Goal: Task Accomplishment & Management: Manage account settings

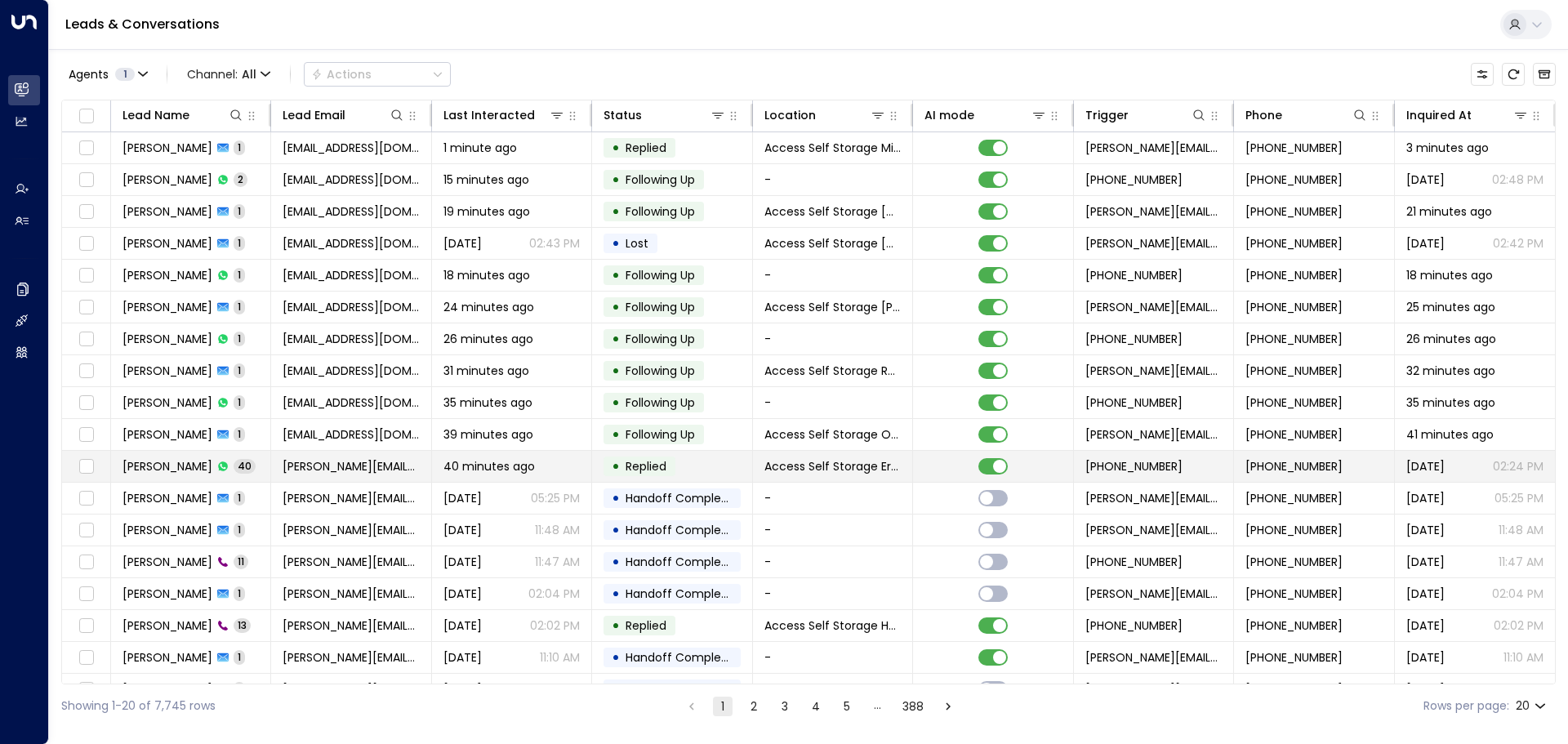
click at [183, 462] on span "[PERSON_NAME]" at bounding box center [167, 467] width 90 height 16
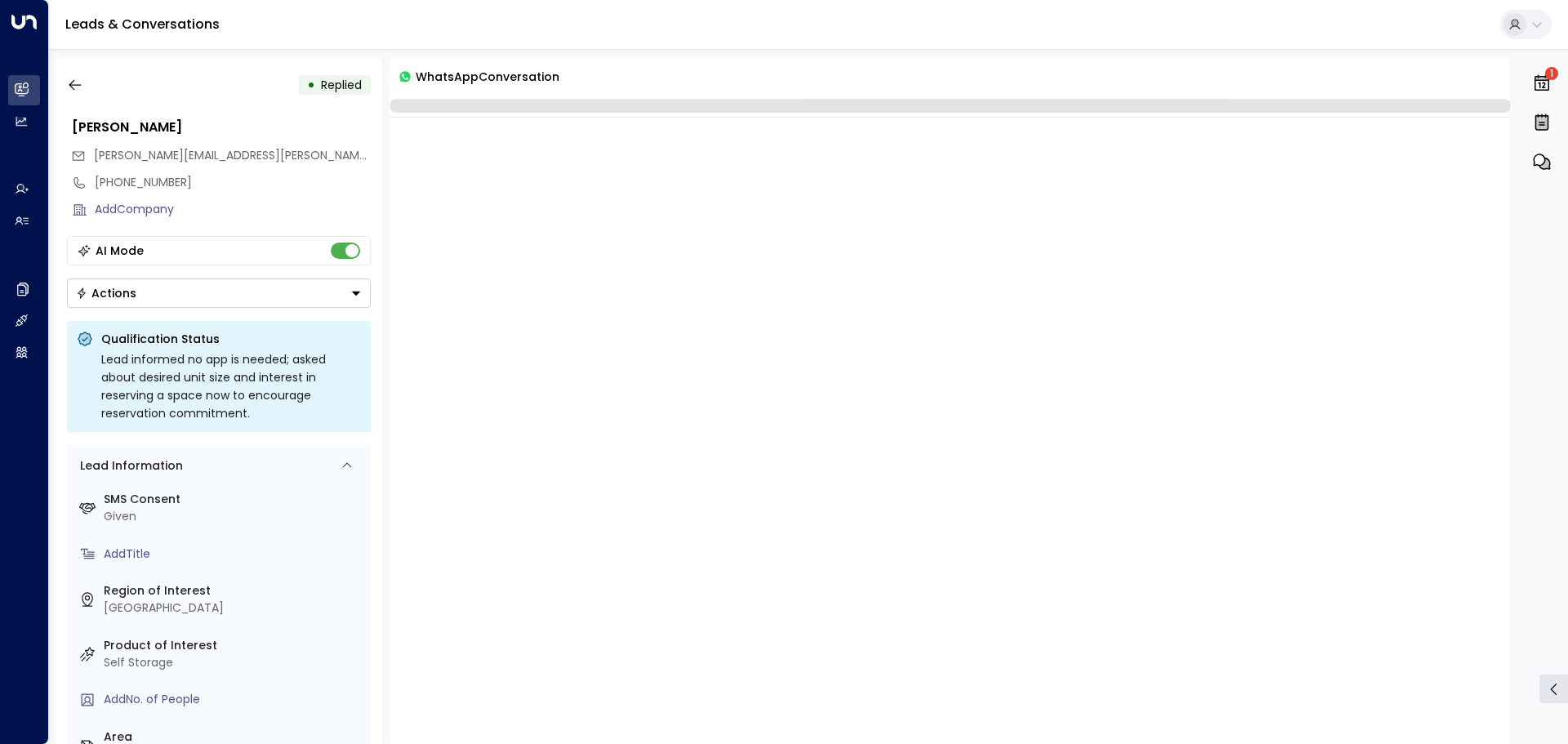
scroll to position [16226, 0]
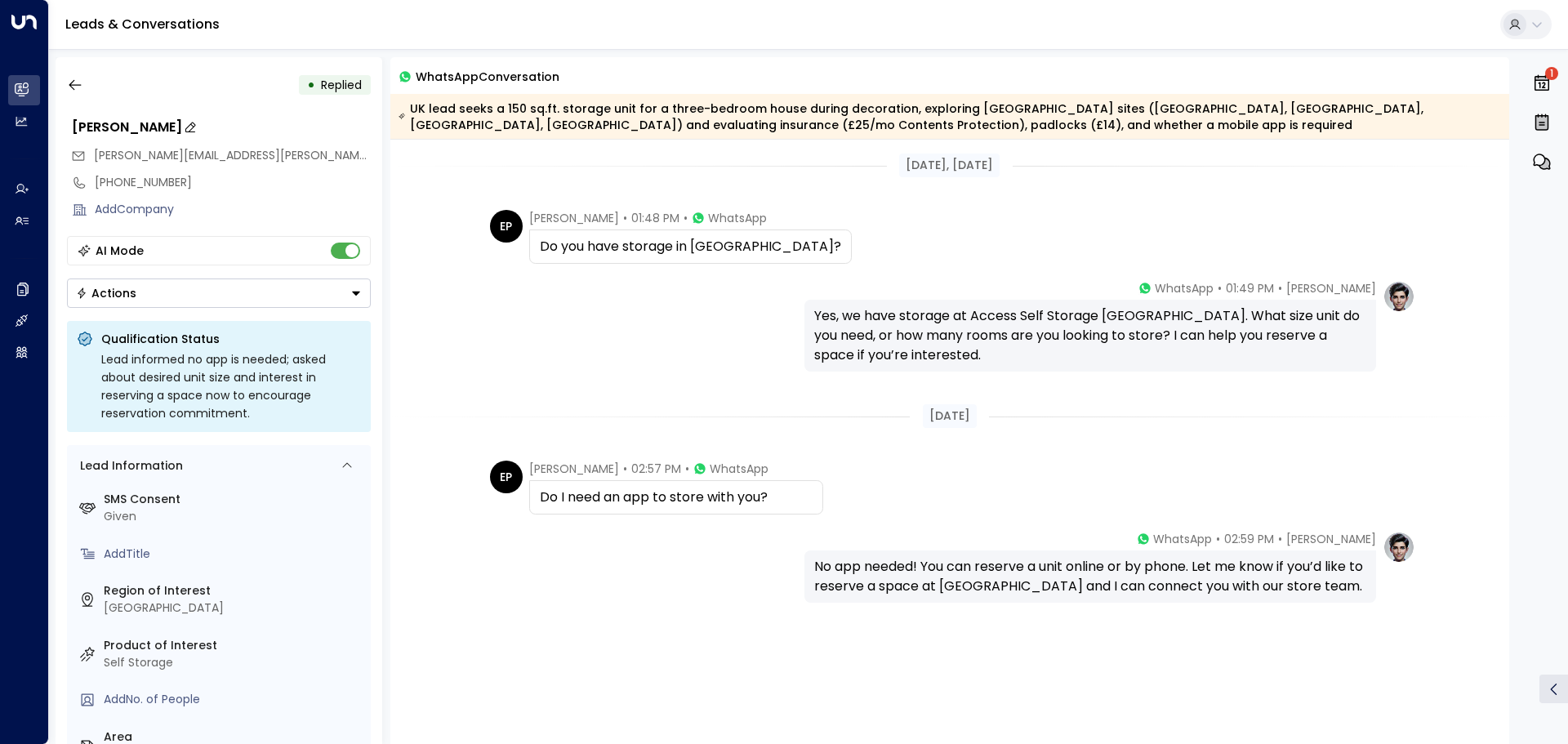
click at [184, 126] on icon at bounding box center [190, 127] width 13 height 13
click at [101, 130] on input "**********" at bounding box center [218, 128] width 294 height 20
type input "**********"
click at [324, 156] on icon at bounding box center [330, 158] width 13 height 13
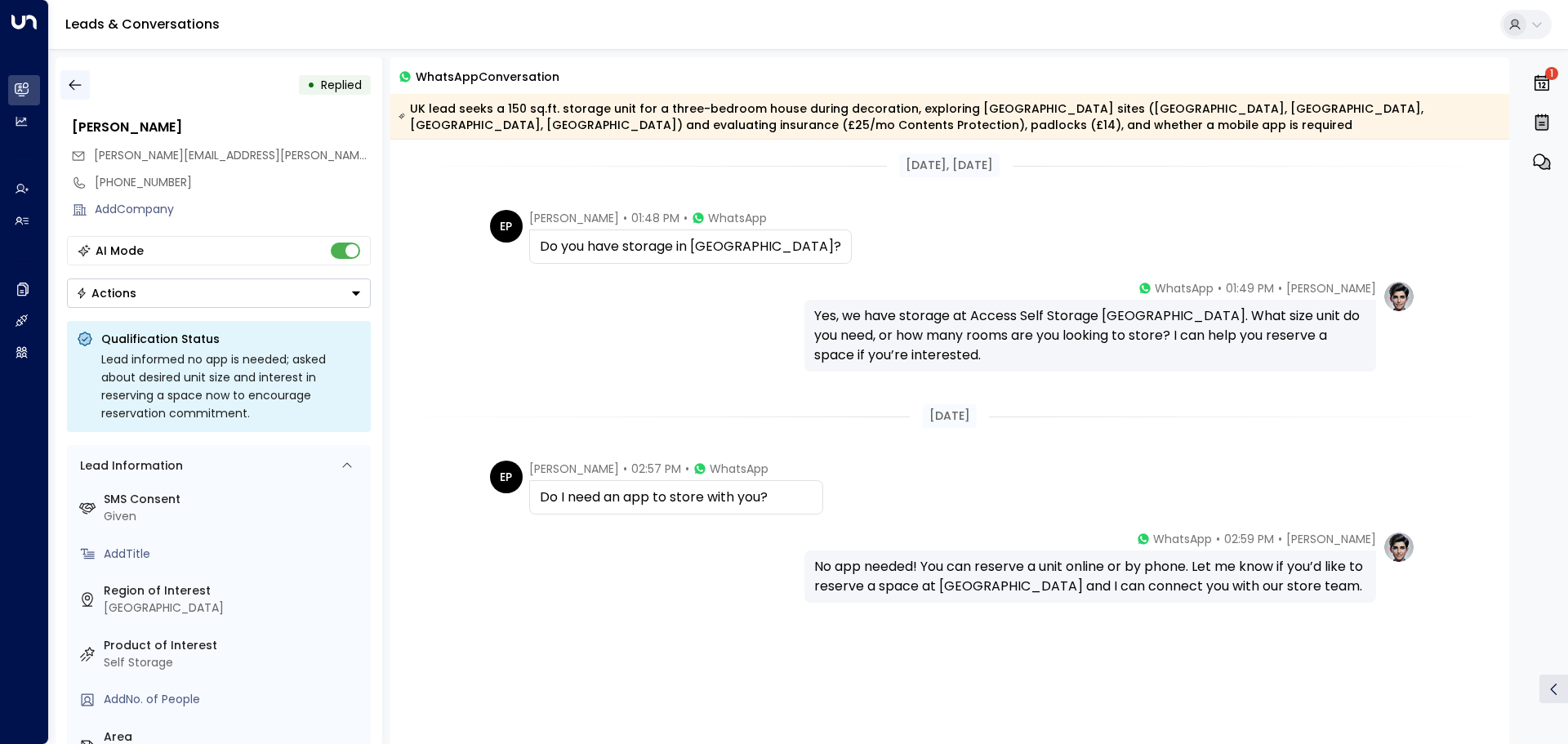
click at [83, 89] on button "button" at bounding box center [75, 85] width 29 height 29
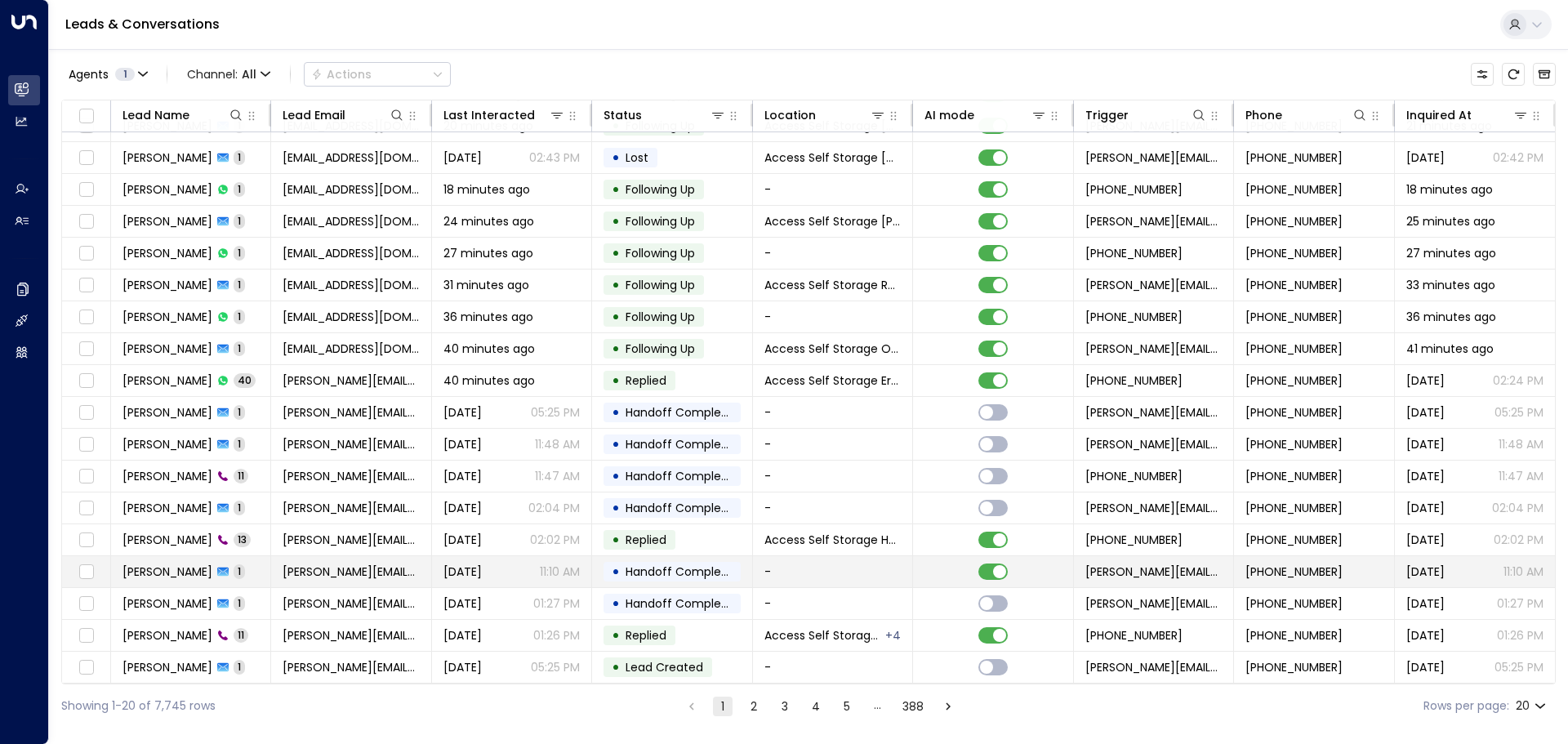
scroll to position [91, 0]
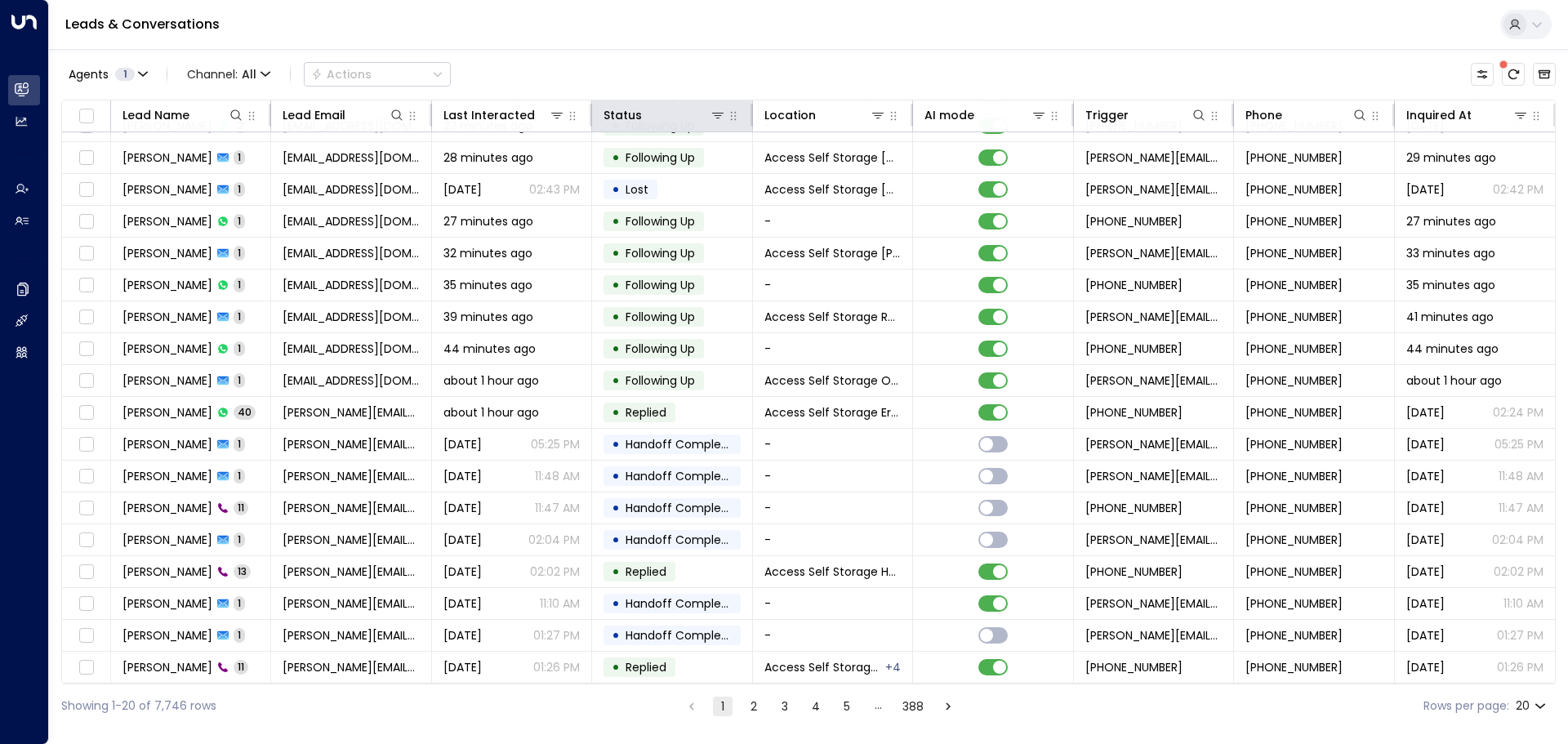
click at [740, 124] on th "Status" at bounding box center [672, 116] width 160 height 32
click at [717, 117] on icon at bounding box center [717, 115] width 13 height 13
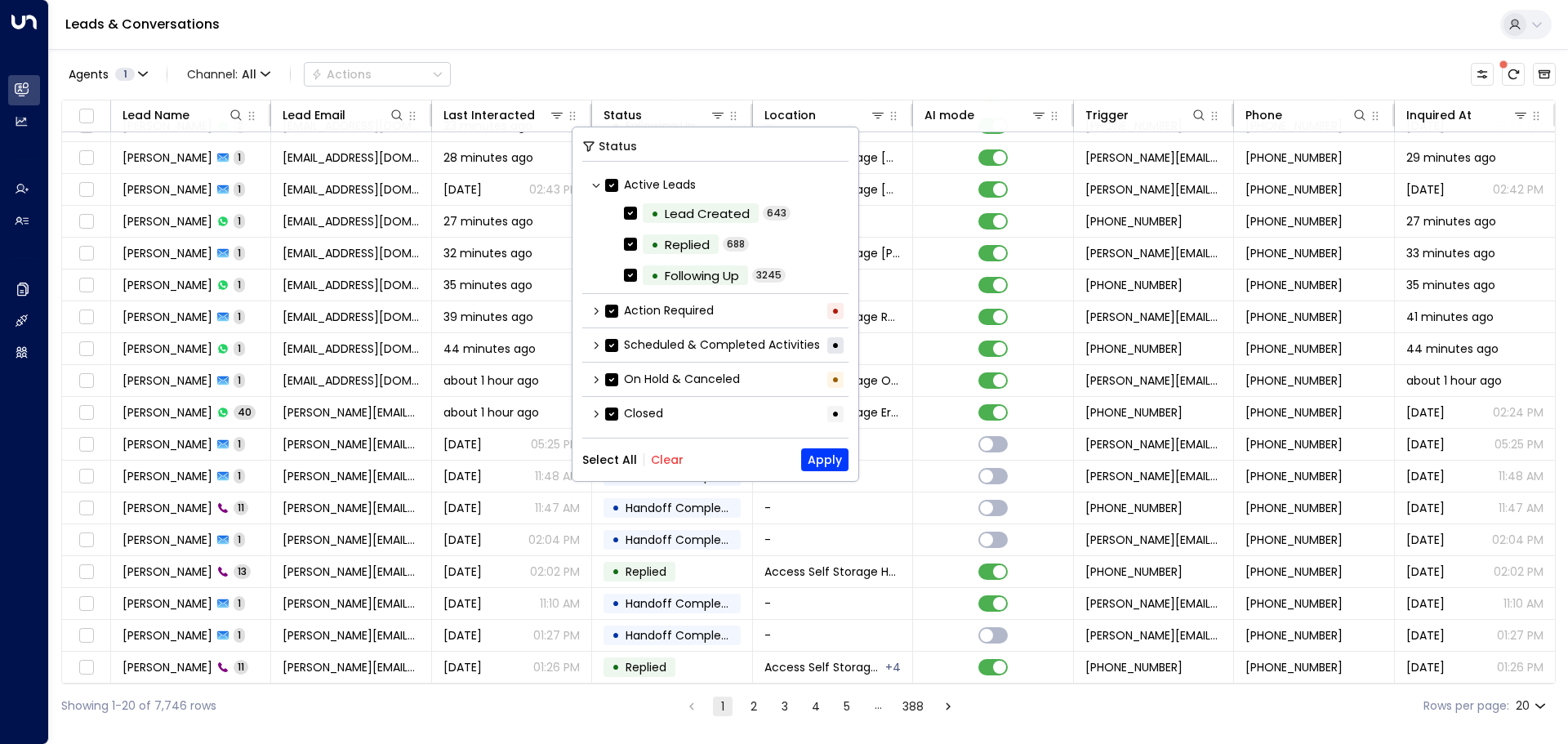
click at [597, 411] on icon at bounding box center [596, 414] width 10 height 10
click at [593, 311] on icon at bounding box center [596, 311] width 10 height 10
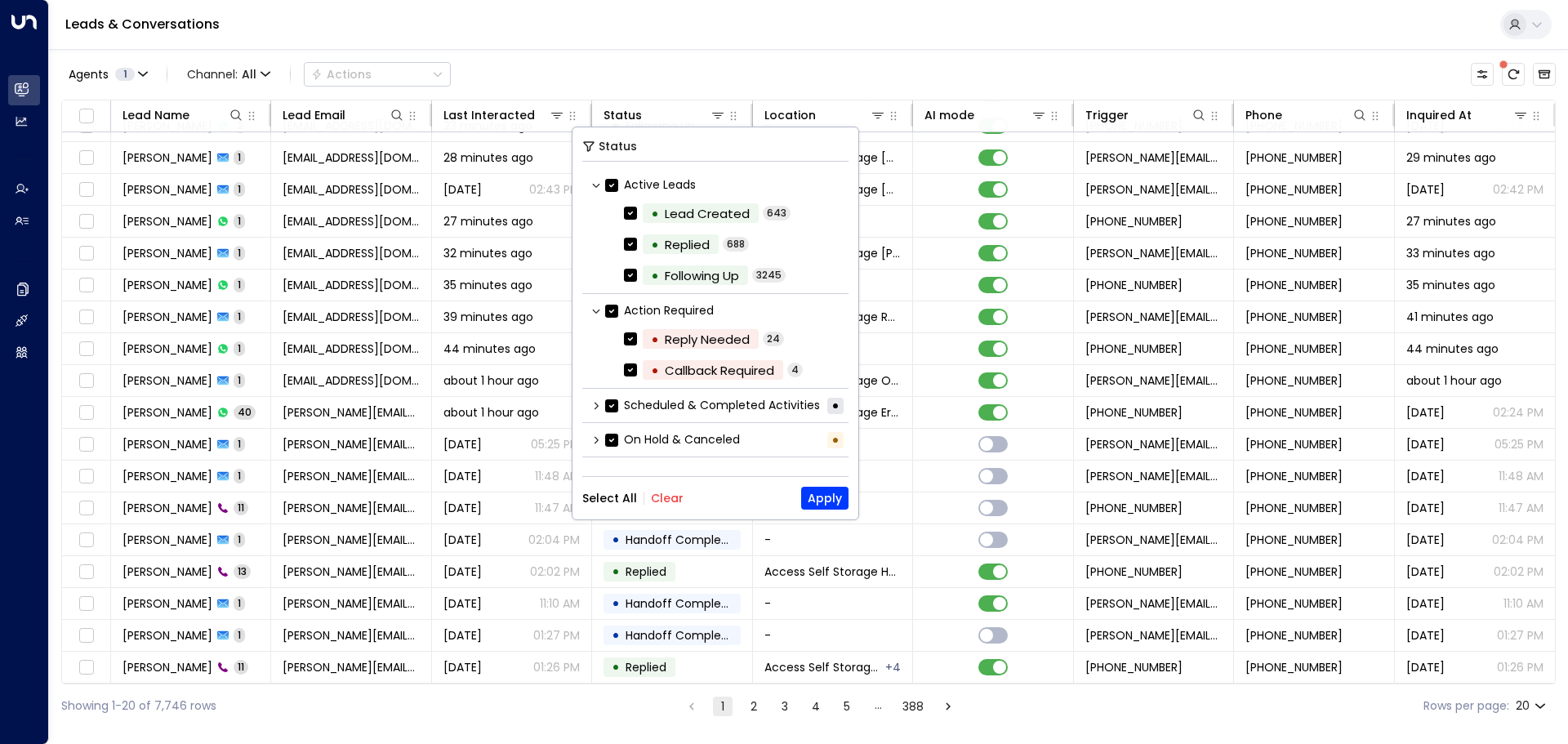
click at [592, 402] on icon at bounding box center [596, 406] width 10 height 10
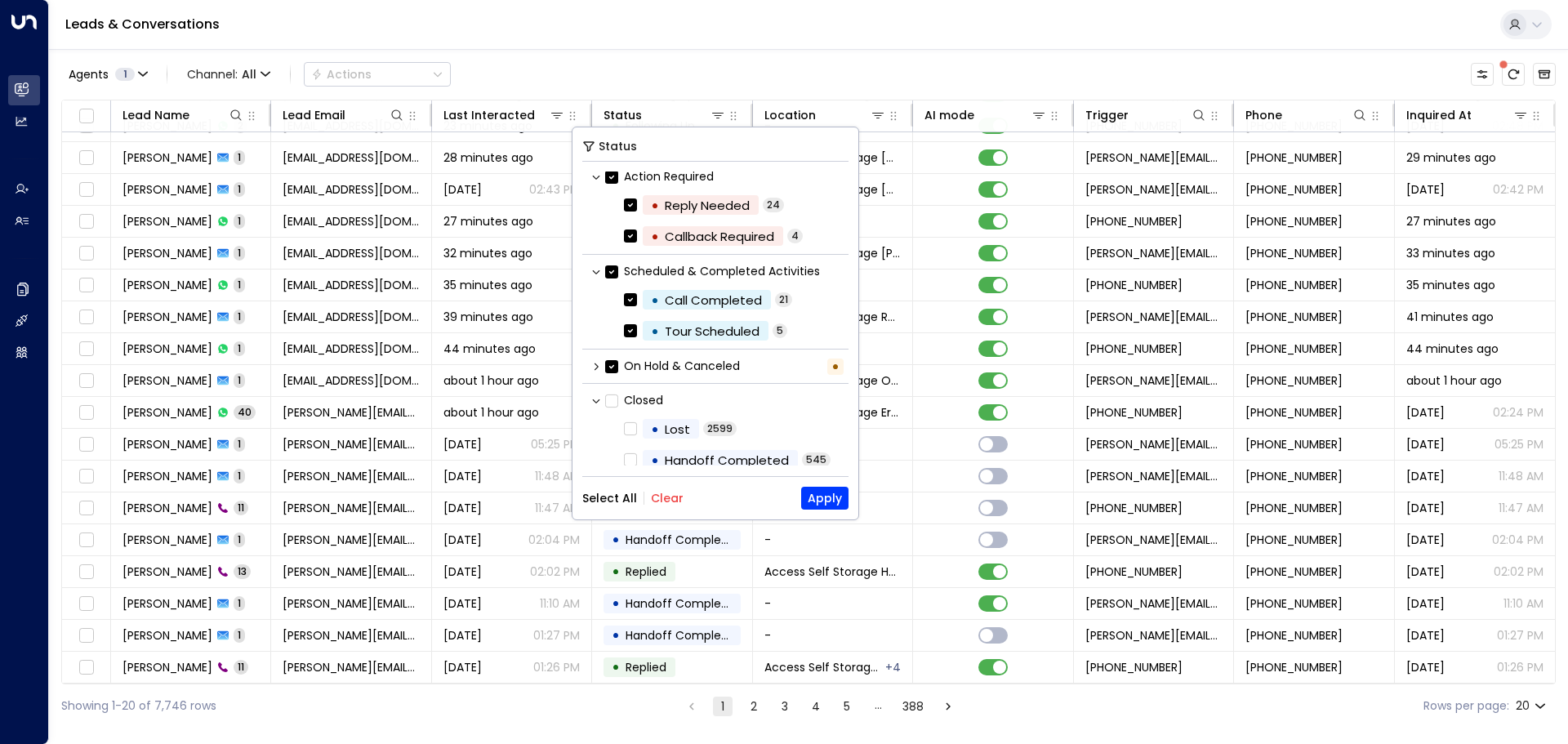
scroll to position [163, 0]
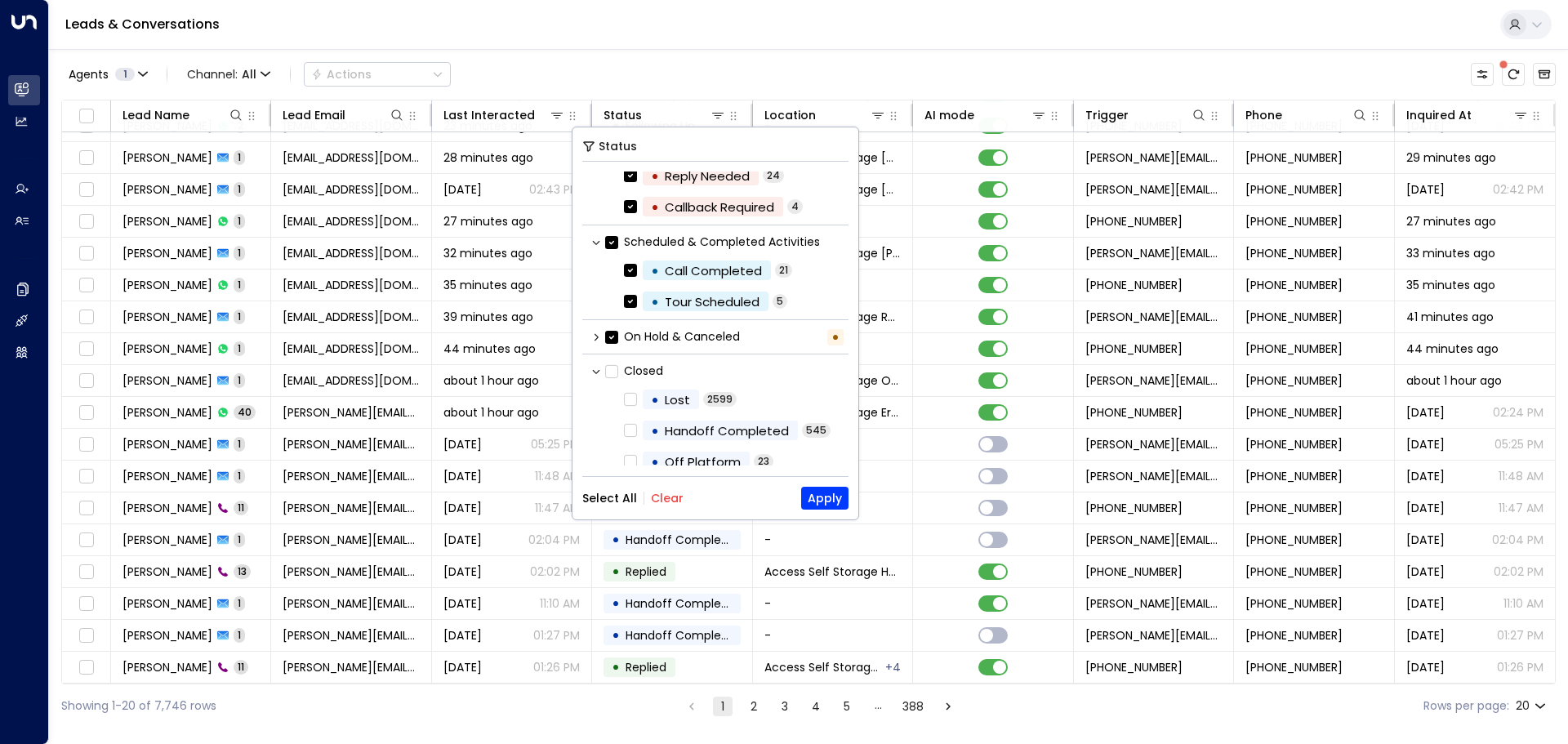
click at [597, 336] on icon at bounding box center [596, 337] width 5 height 7
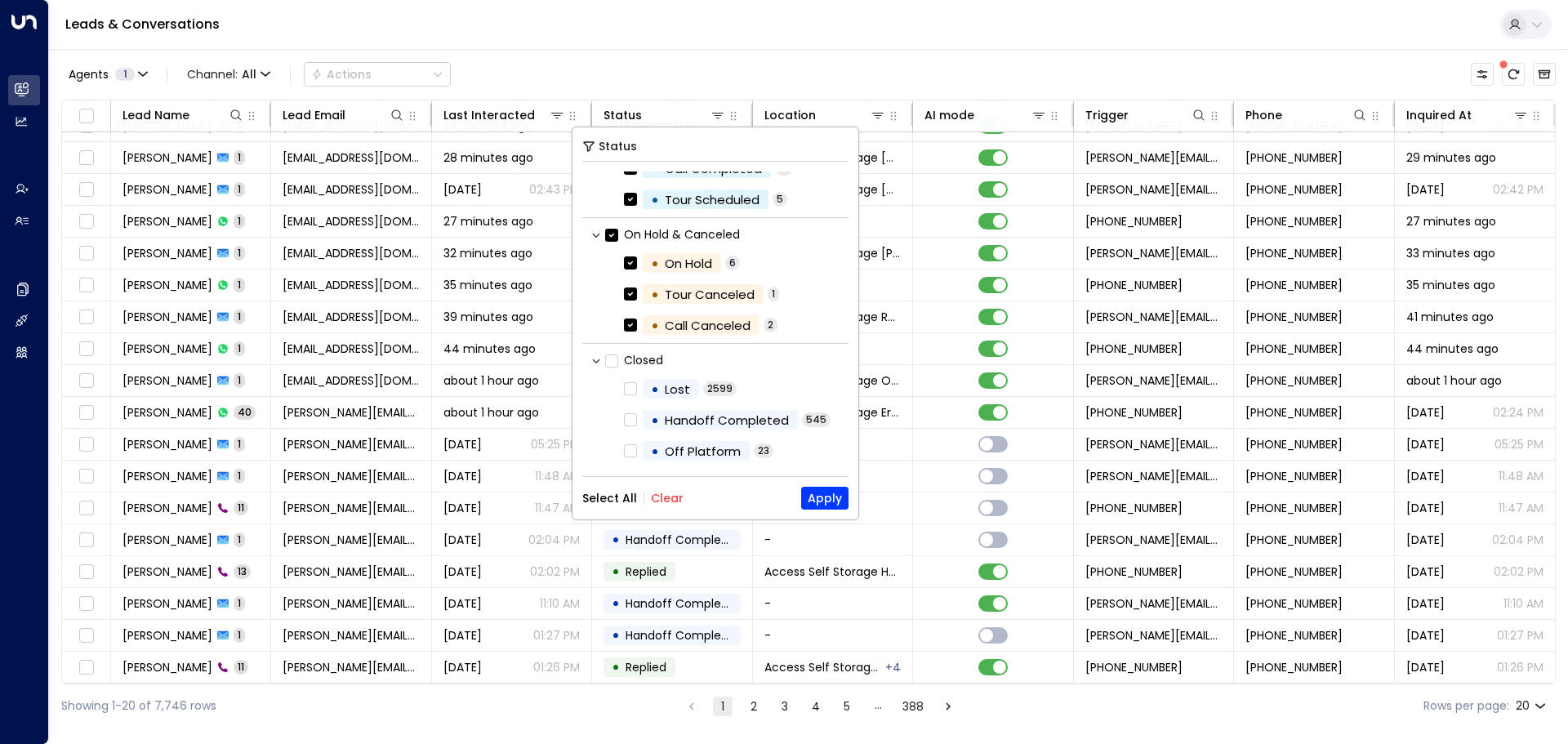
scroll to position [184, 0]
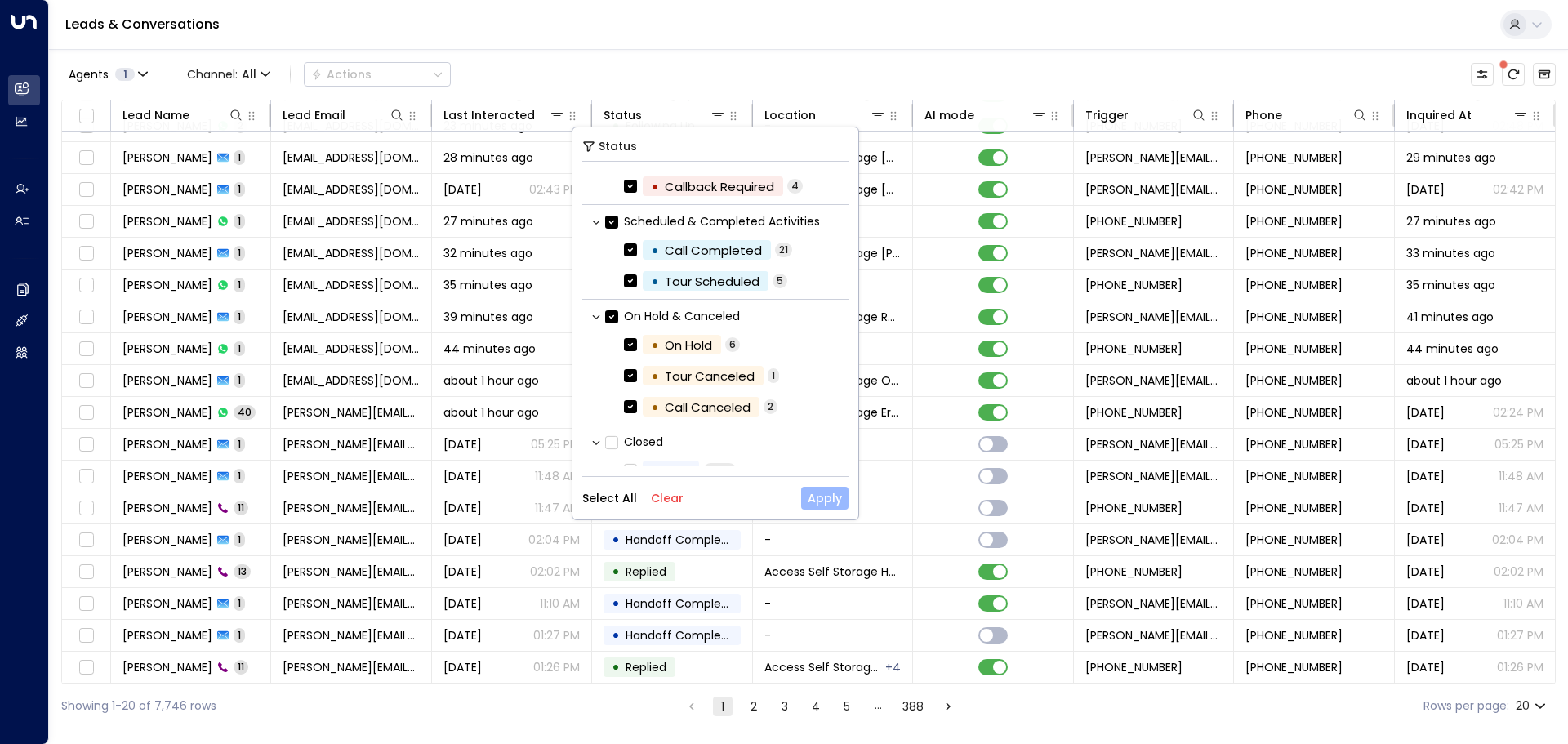
click at [823, 494] on button "Apply" at bounding box center [824, 498] width 47 height 23
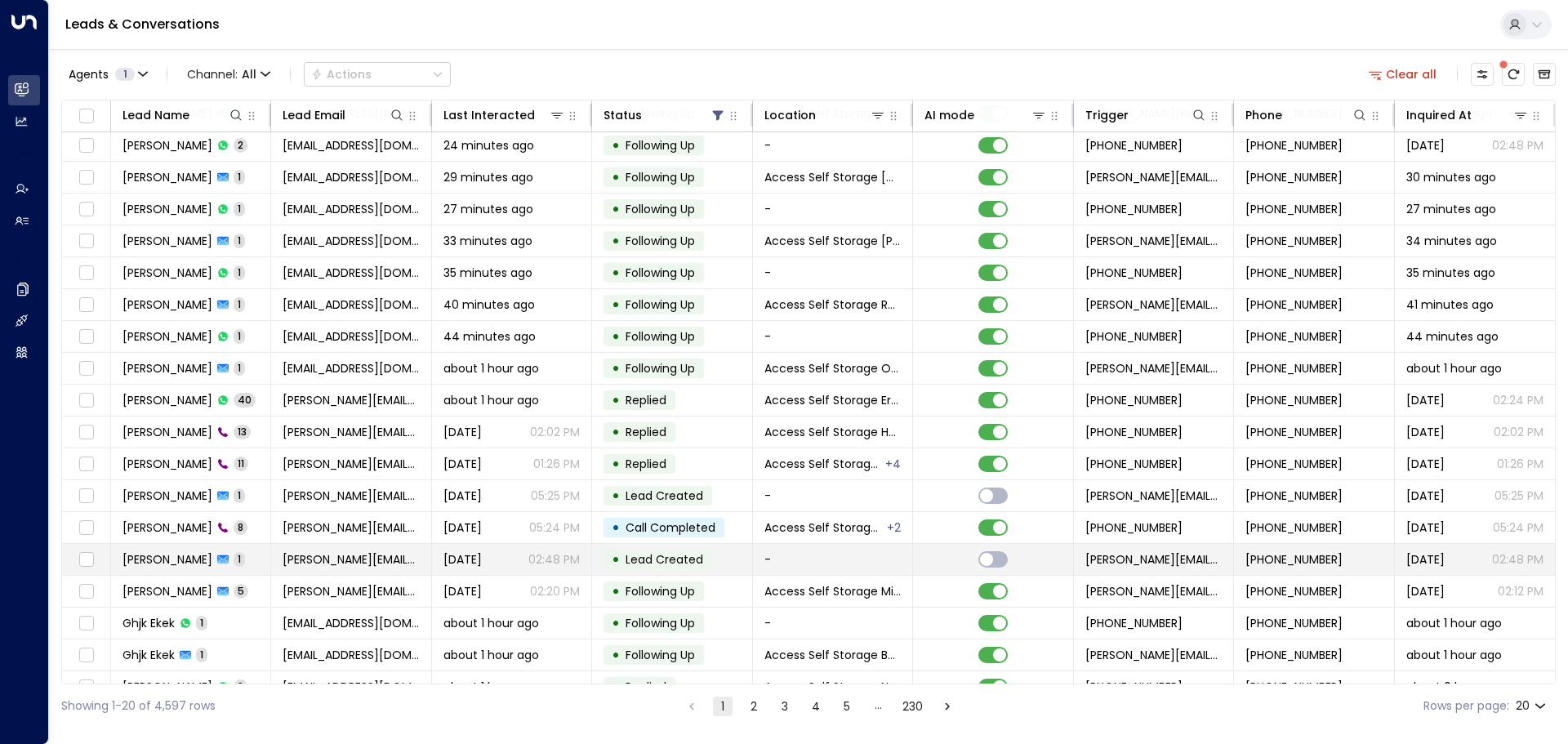
scroll to position [91, 0]
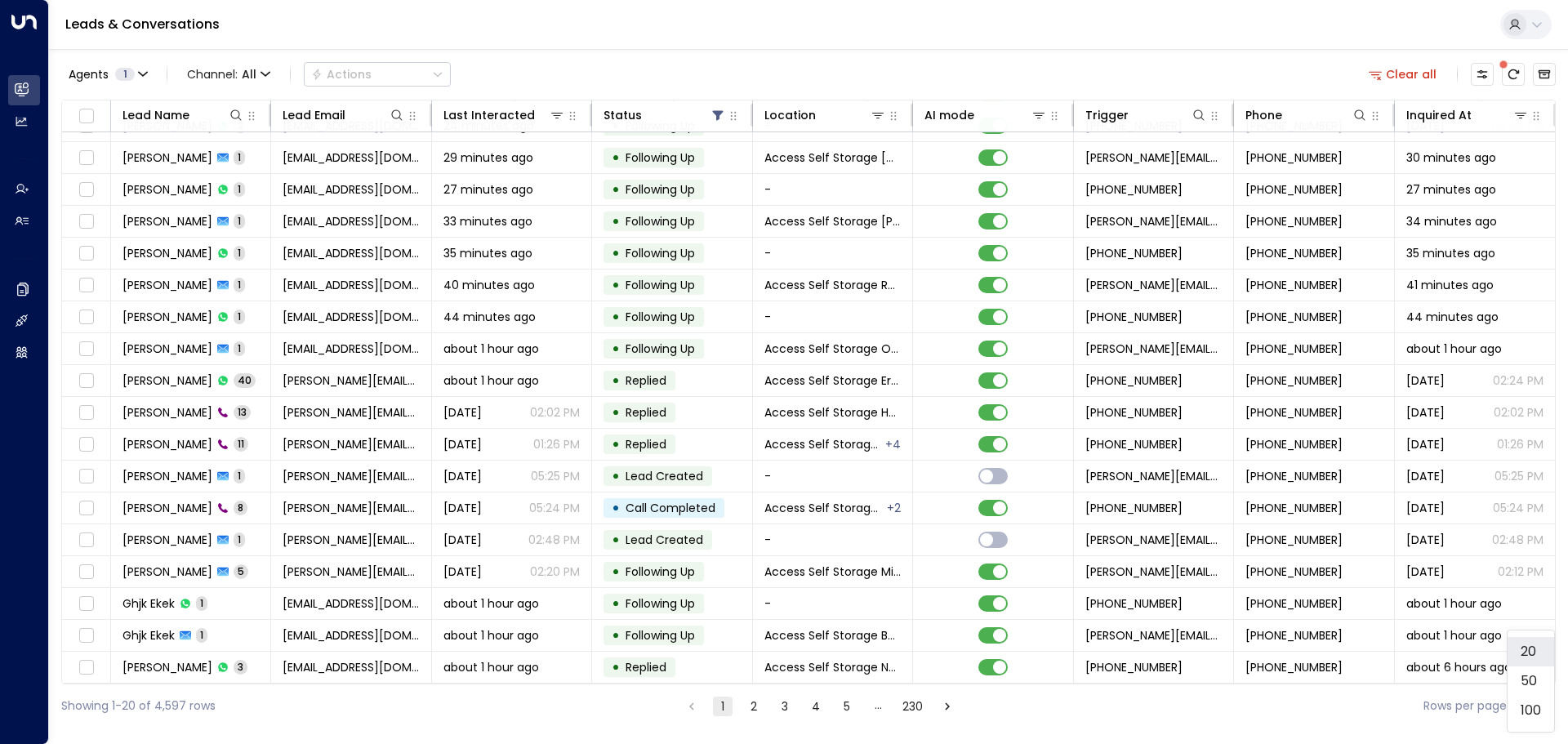
click at [1535, 701] on body "Overview Leads & Conversations Leads & Conversations Analytics Analytics Agents…" at bounding box center [784, 363] width 1568 height 728
click at [1531, 701] on li "100" at bounding box center [1530, 710] width 46 height 29
type input "***"
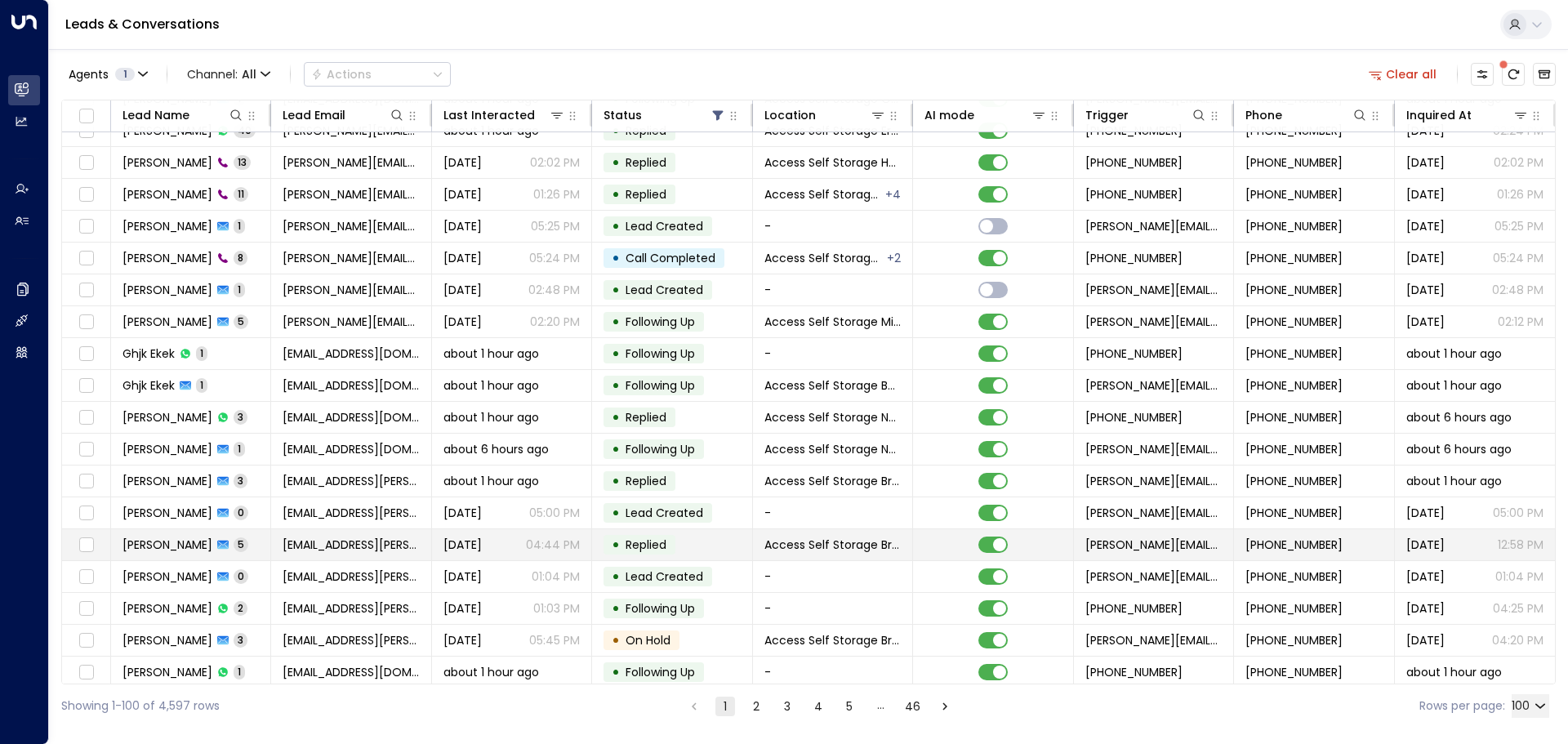
scroll to position [418, 0]
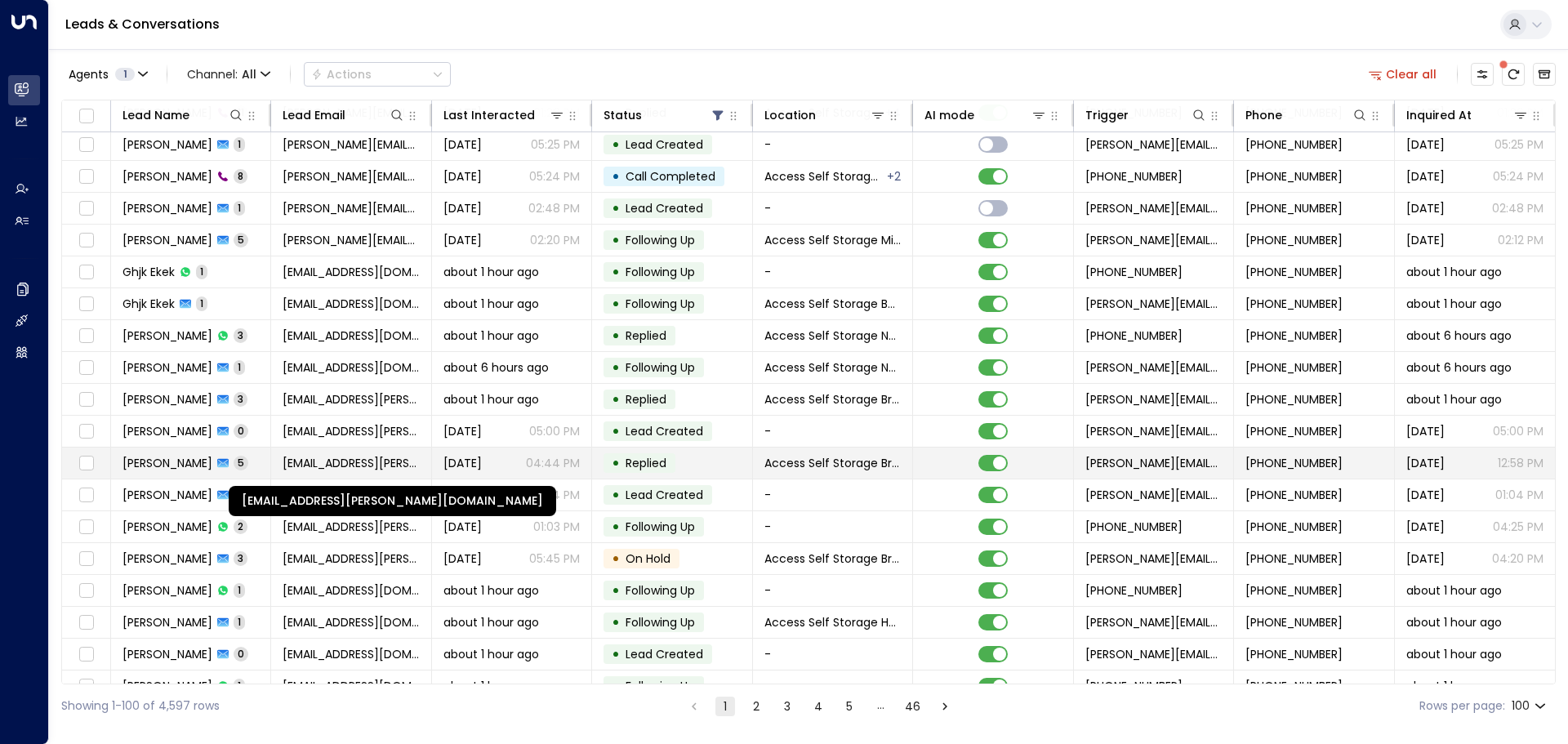
click at [303, 460] on span "[EMAIL_ADDRESS][PERSON_NAME][DOMAIN_NAME]" at bounding box center [351, 463] width 137 height 16
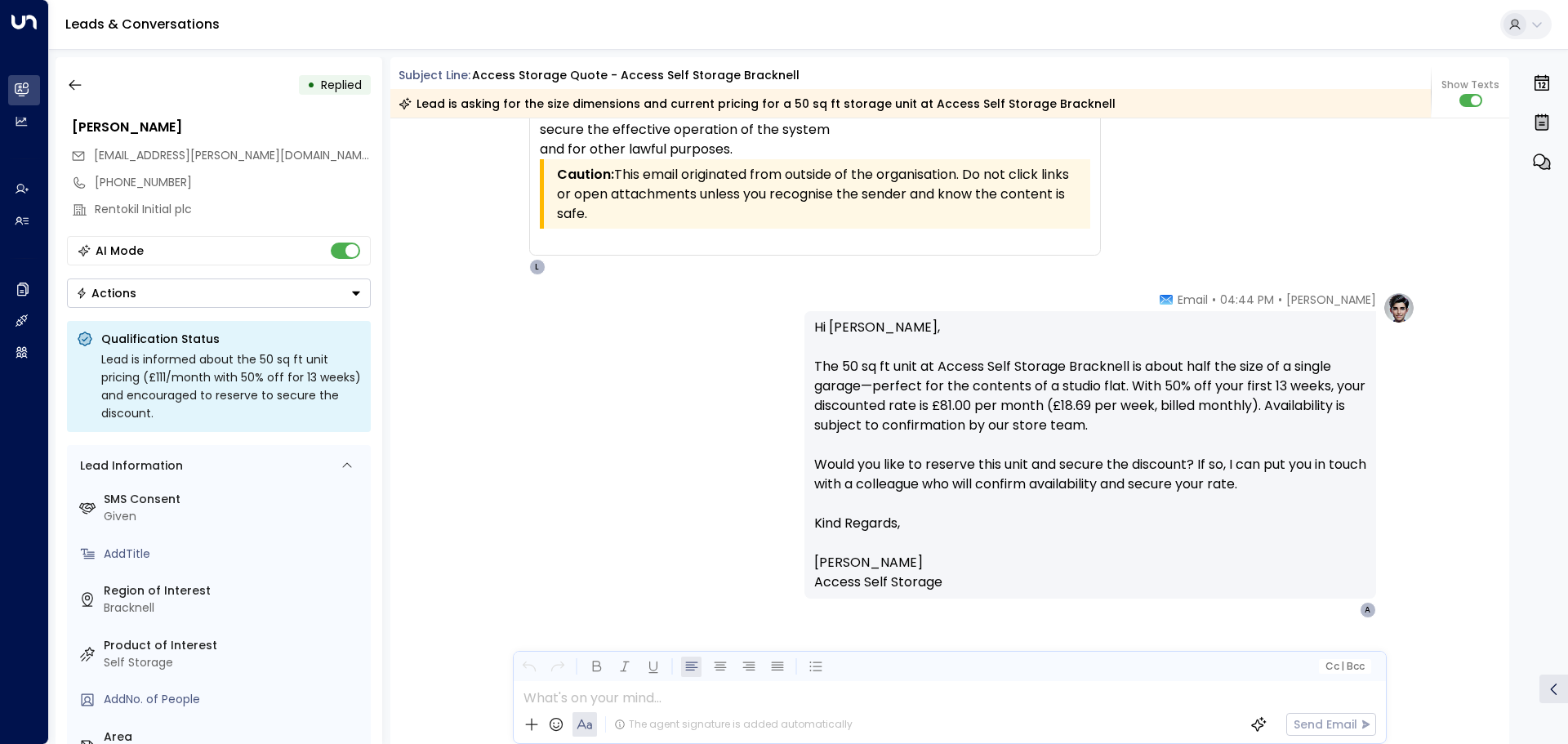
scroll to position [3453, 0]
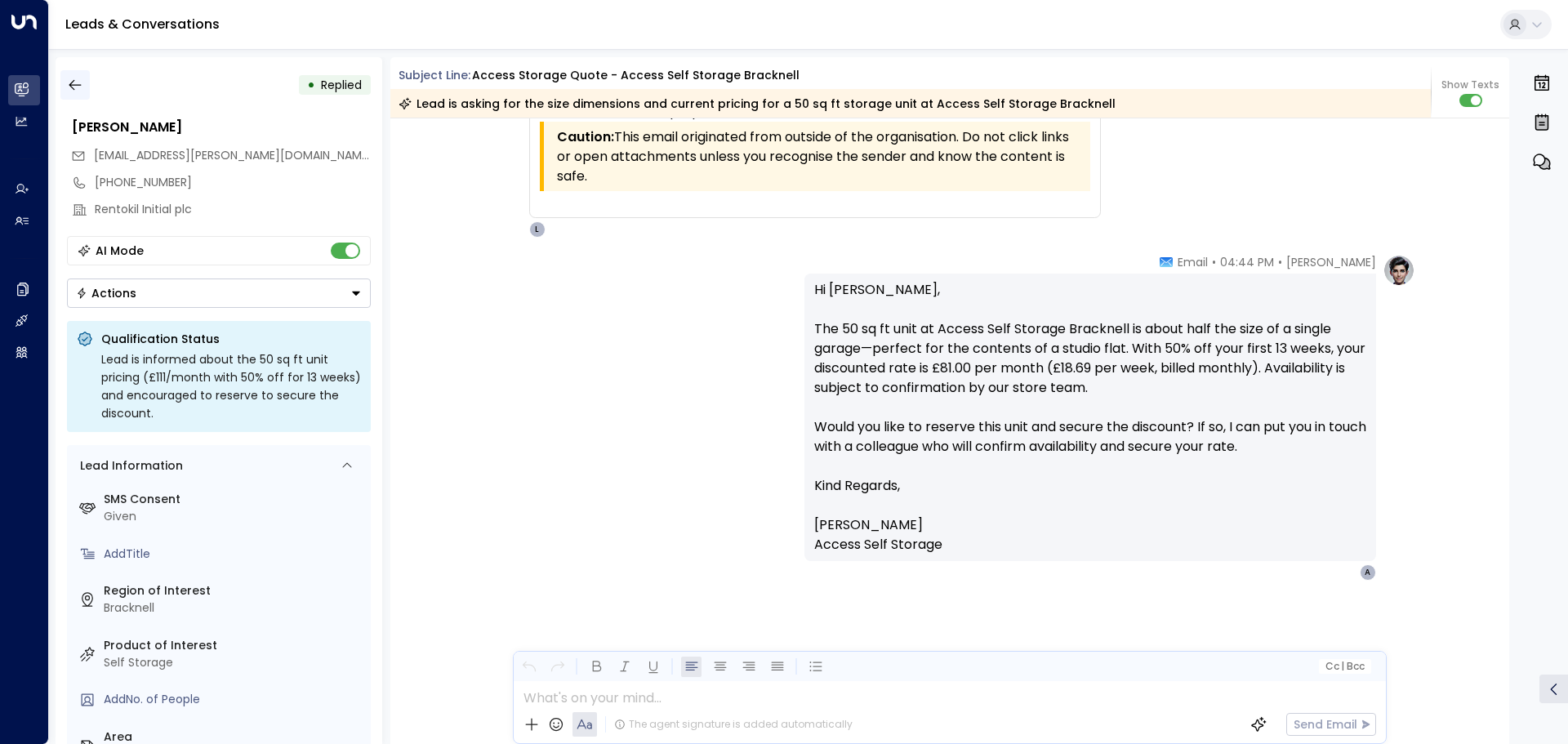
click at [79, 90] on icon "button" at bounding box center [75, 85] width 16 height 16
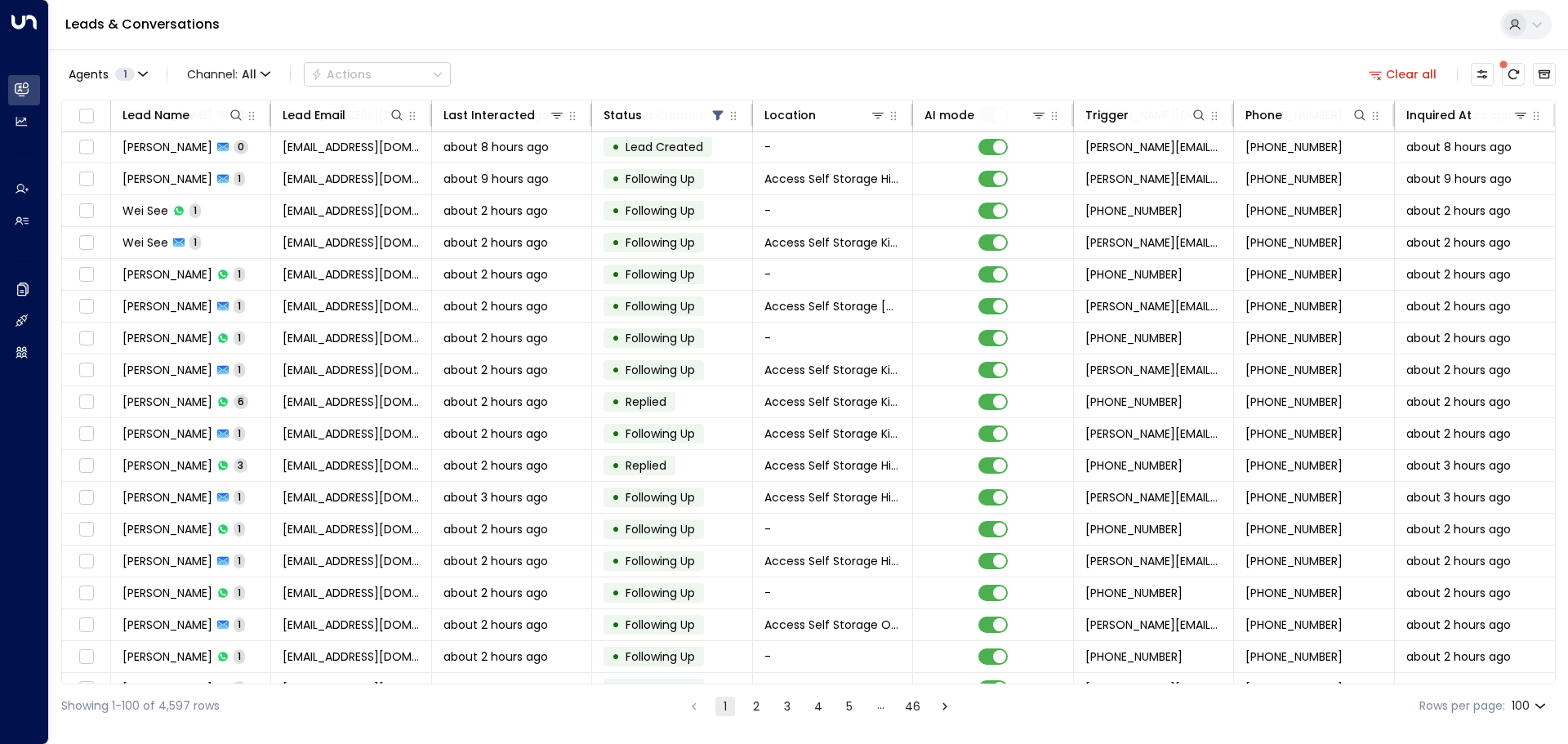
scroll to position [1225, 0]
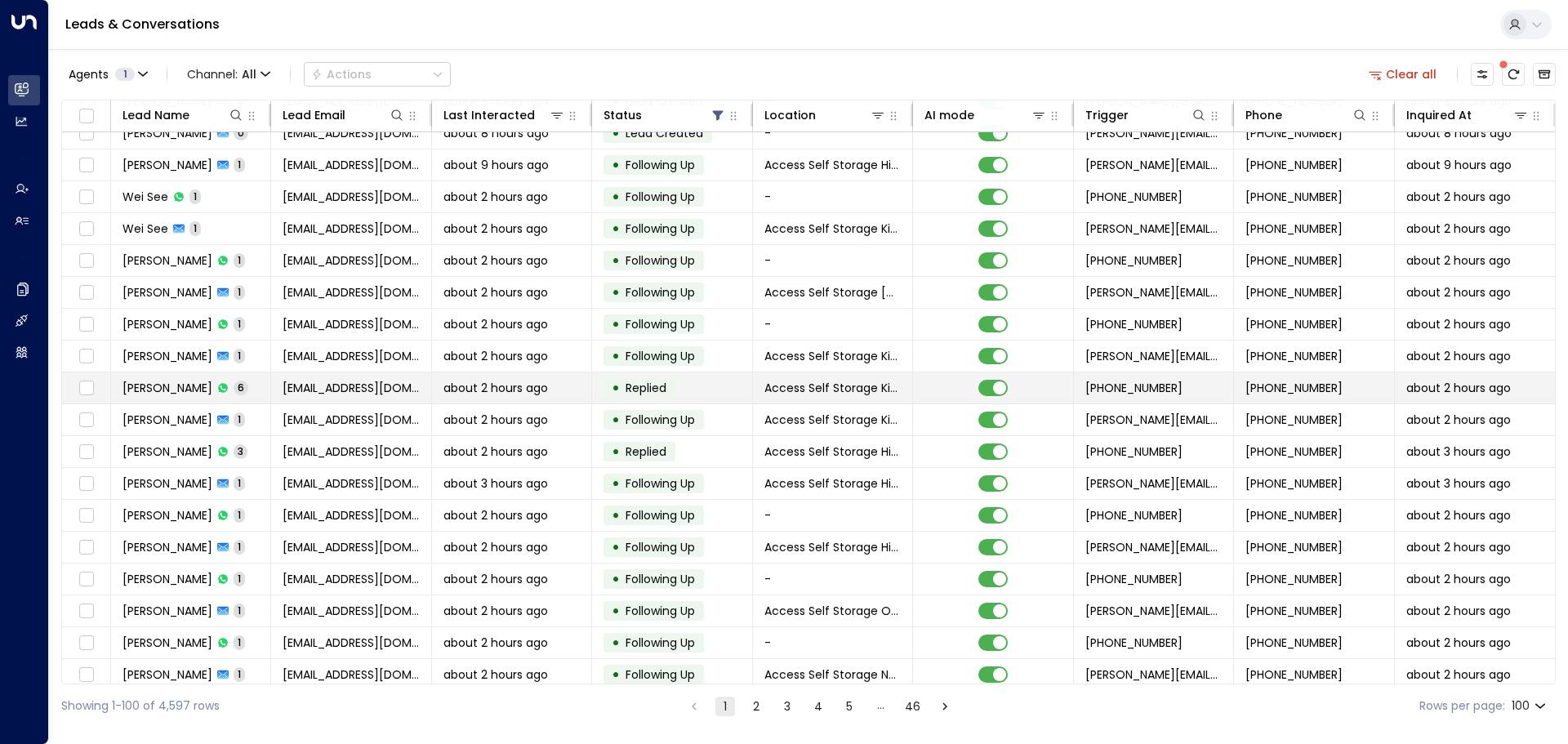
click at [268, 390] on td "[PERSON_NAME] 6" at bounding box center [191, 388] width 160 height 31
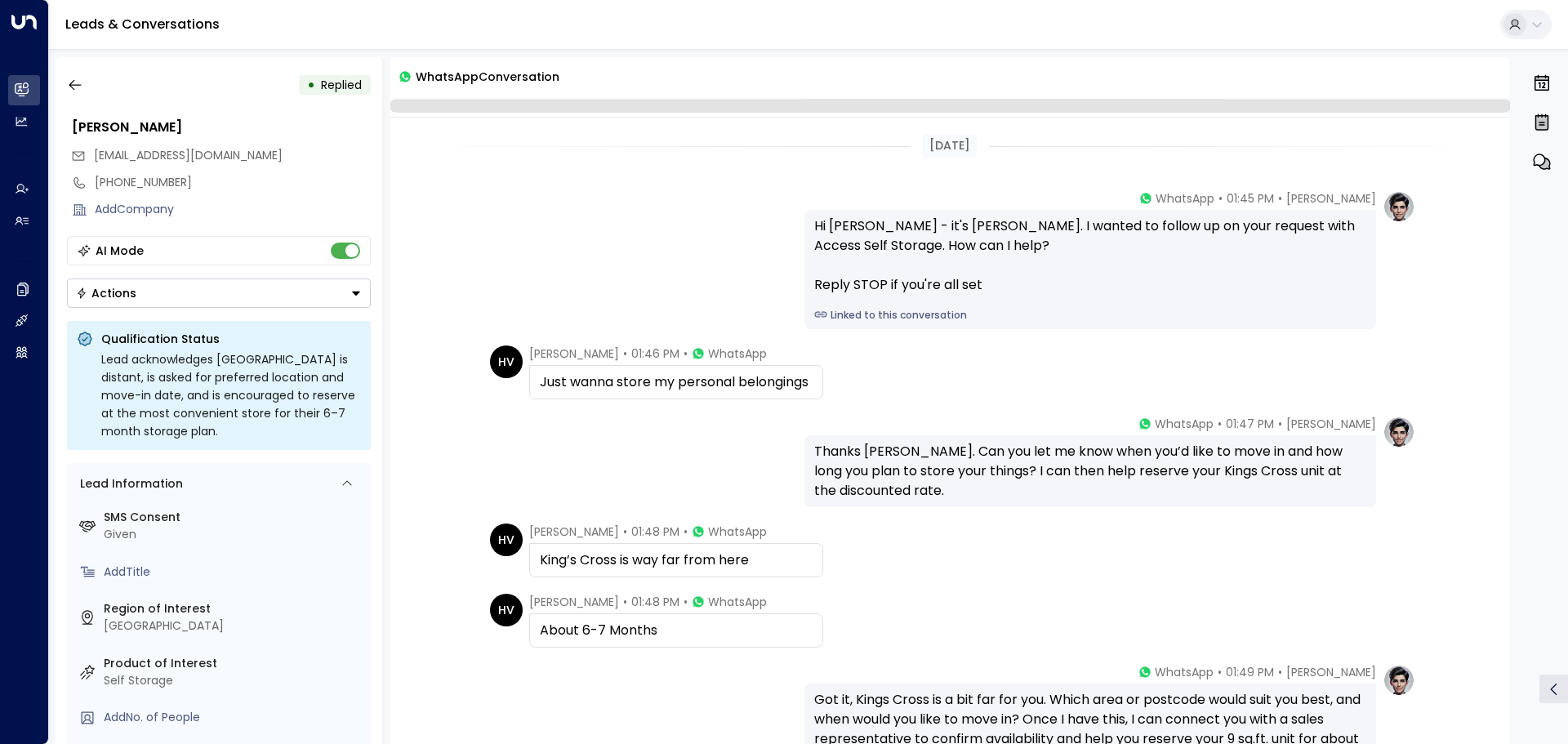
scroll to position [195, 0]
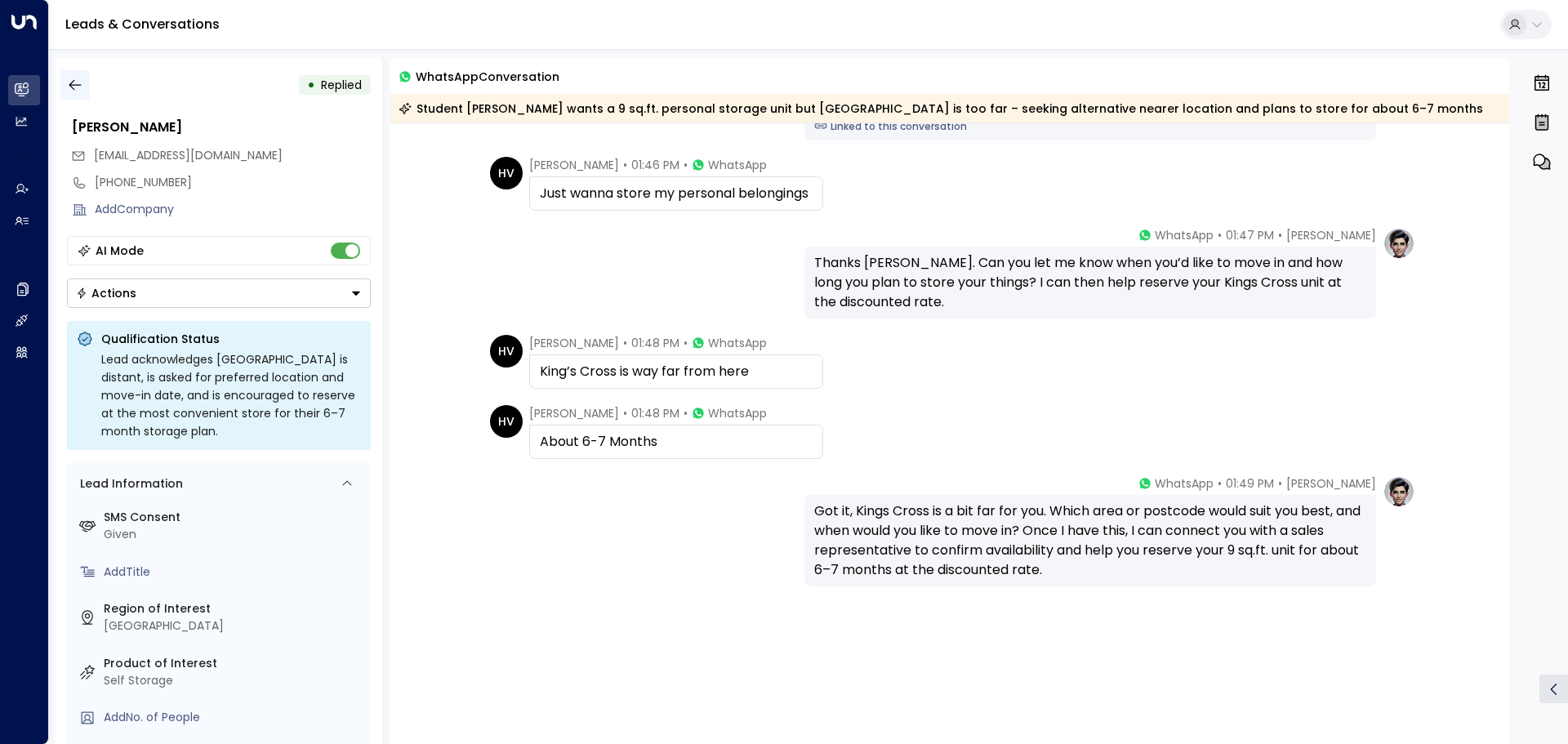
click at [72, 87] on icon "button" at bounding box center [75, 85] width 16 height 16
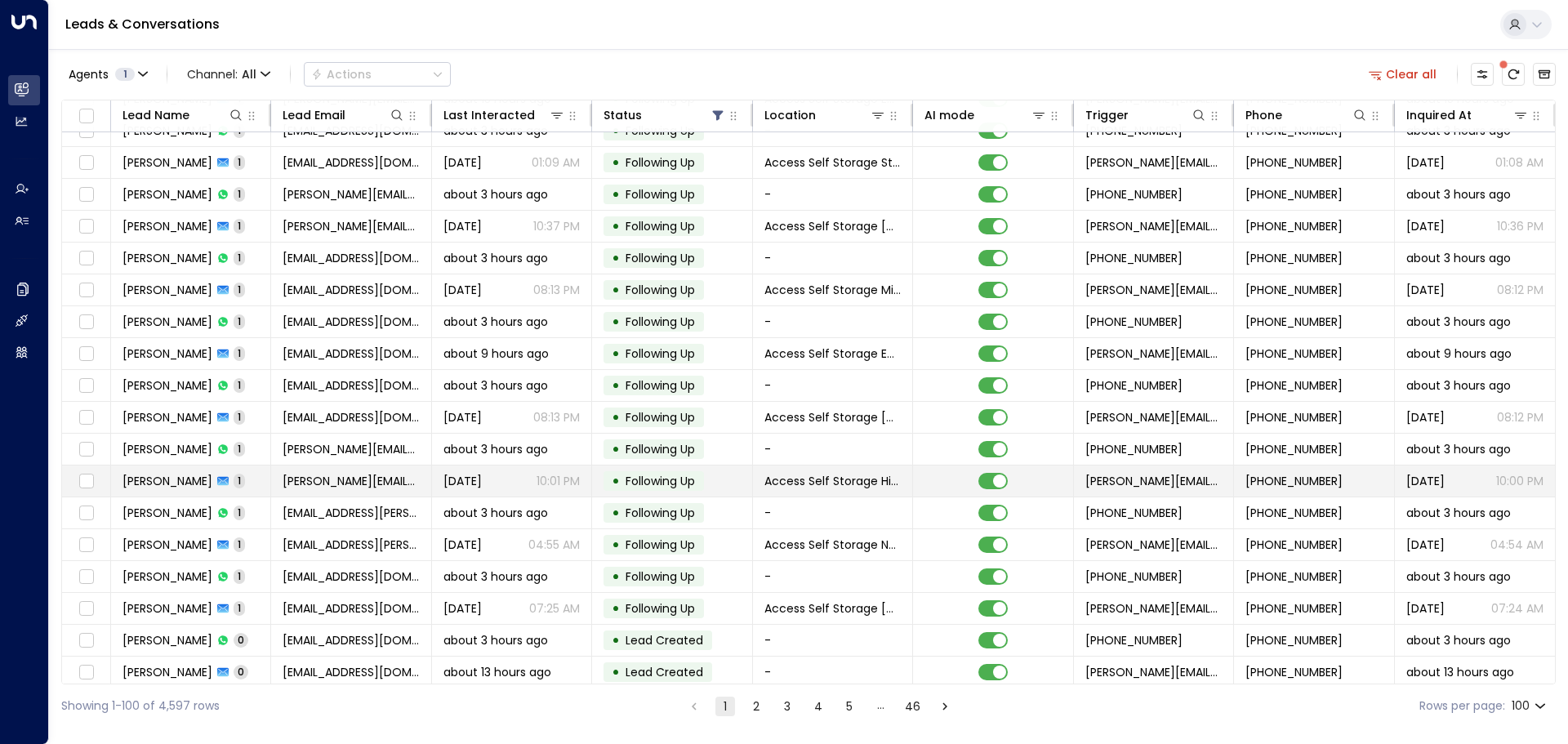
scroll to position [2640, 0]
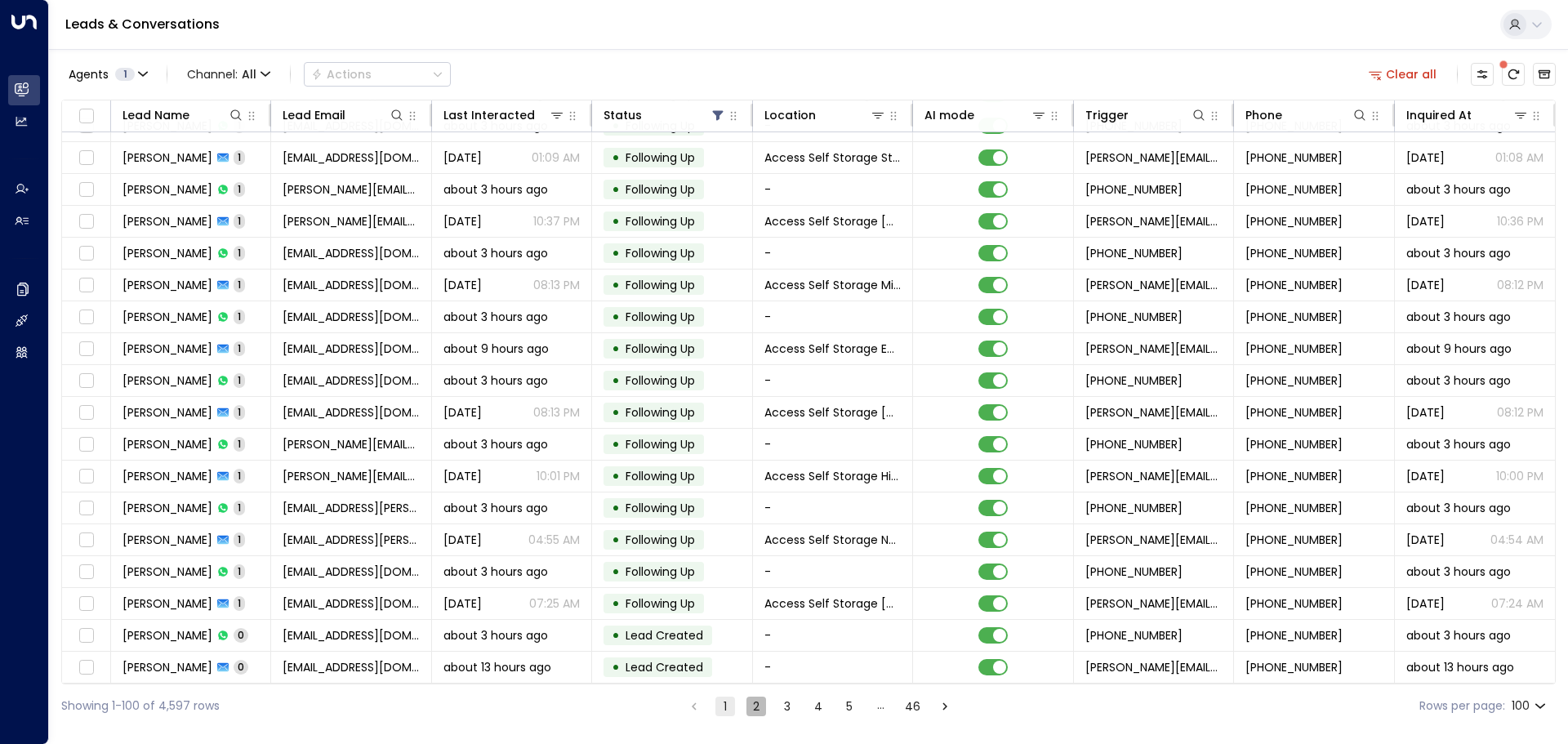
click at [751, 705] on button "2" at bounding box center [756, 707] width 20 height 20
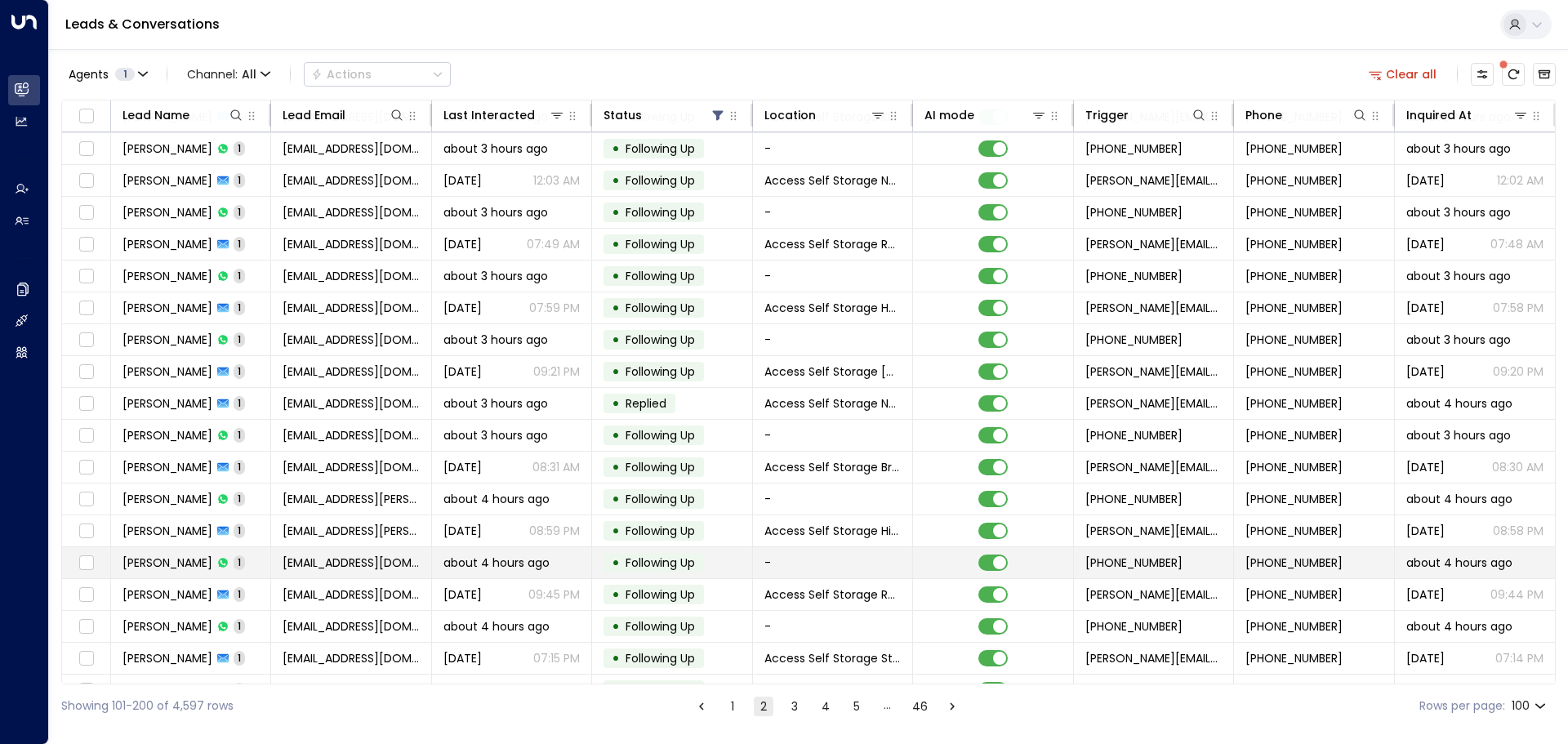
scroll to position [2640, 0]
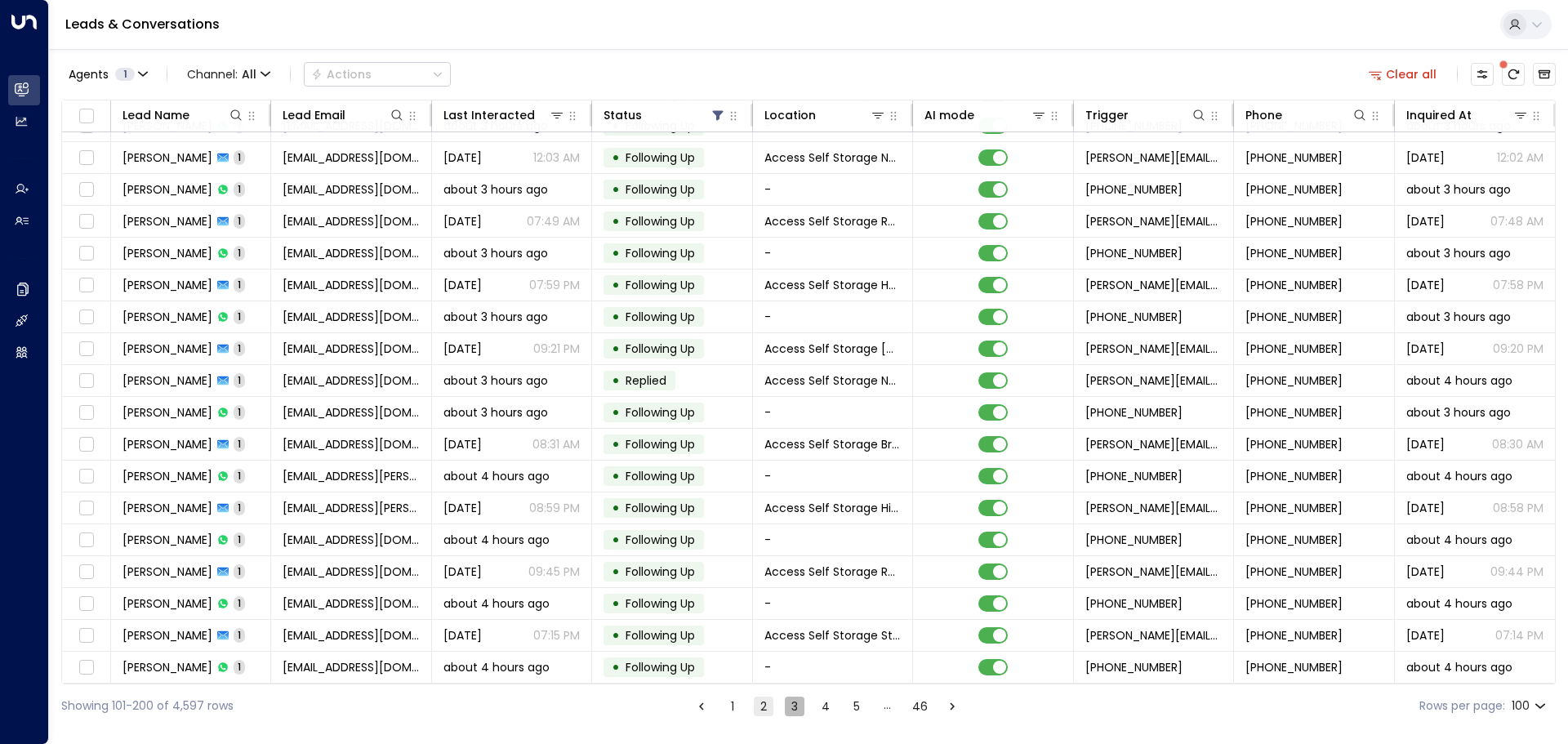
click at [795, 709] on button "3" at bounding box center [794, 707] width 20 height 20
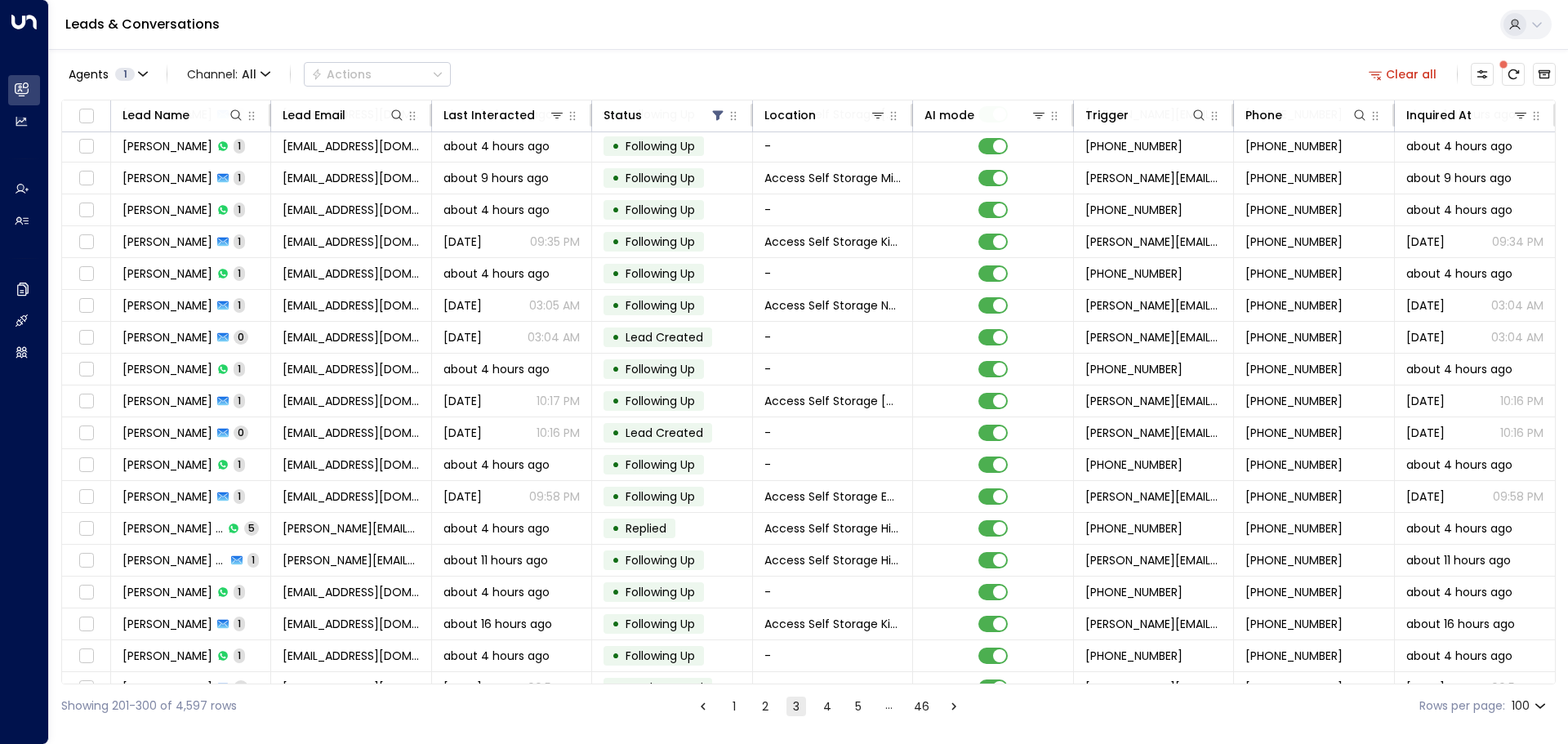
scroll to position [353, 0]
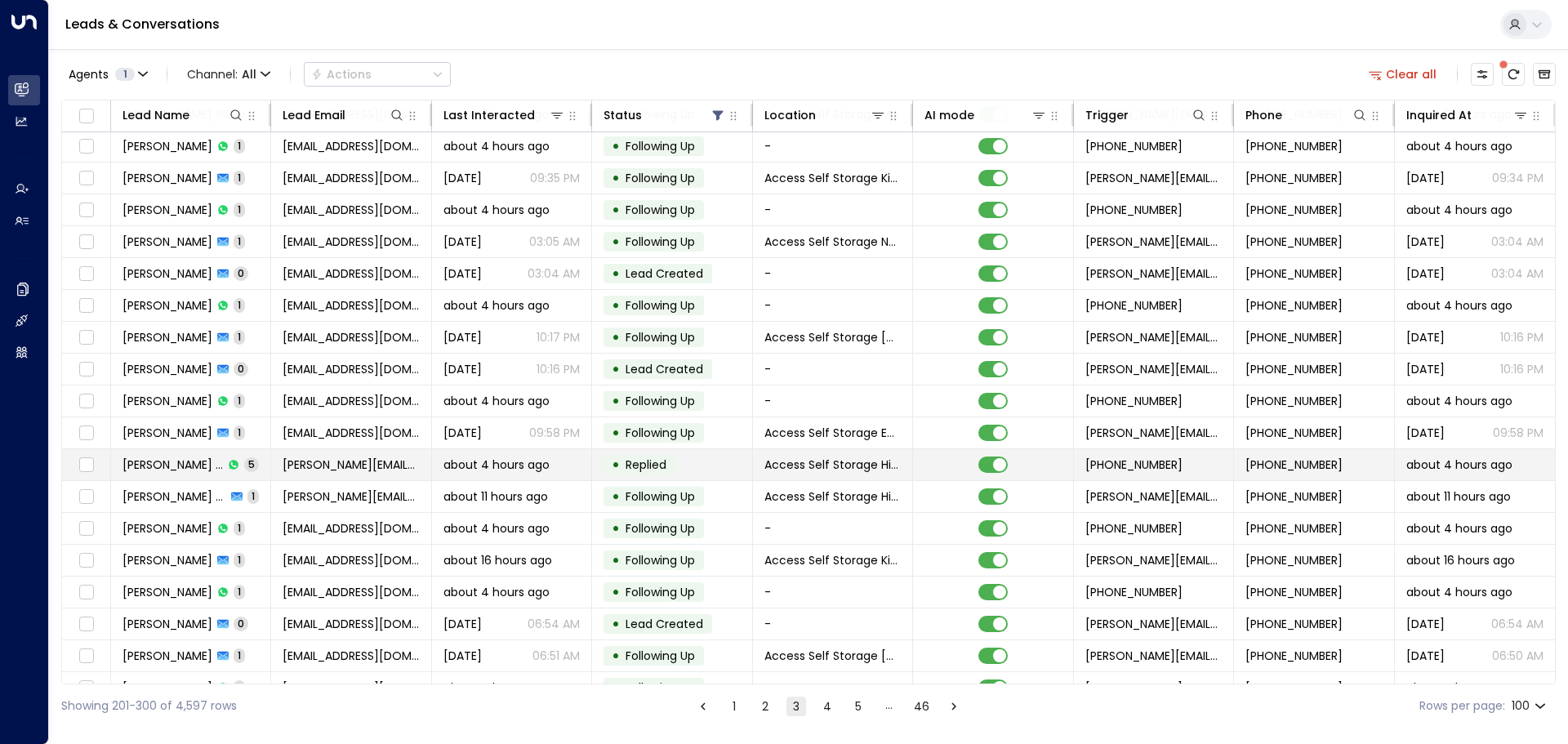
click at [236, 469] on td "[PERSON_NAME] Dad [DEMOGRAPHIC_DATA]" at bounding box center [191, 465] width 160 height 31
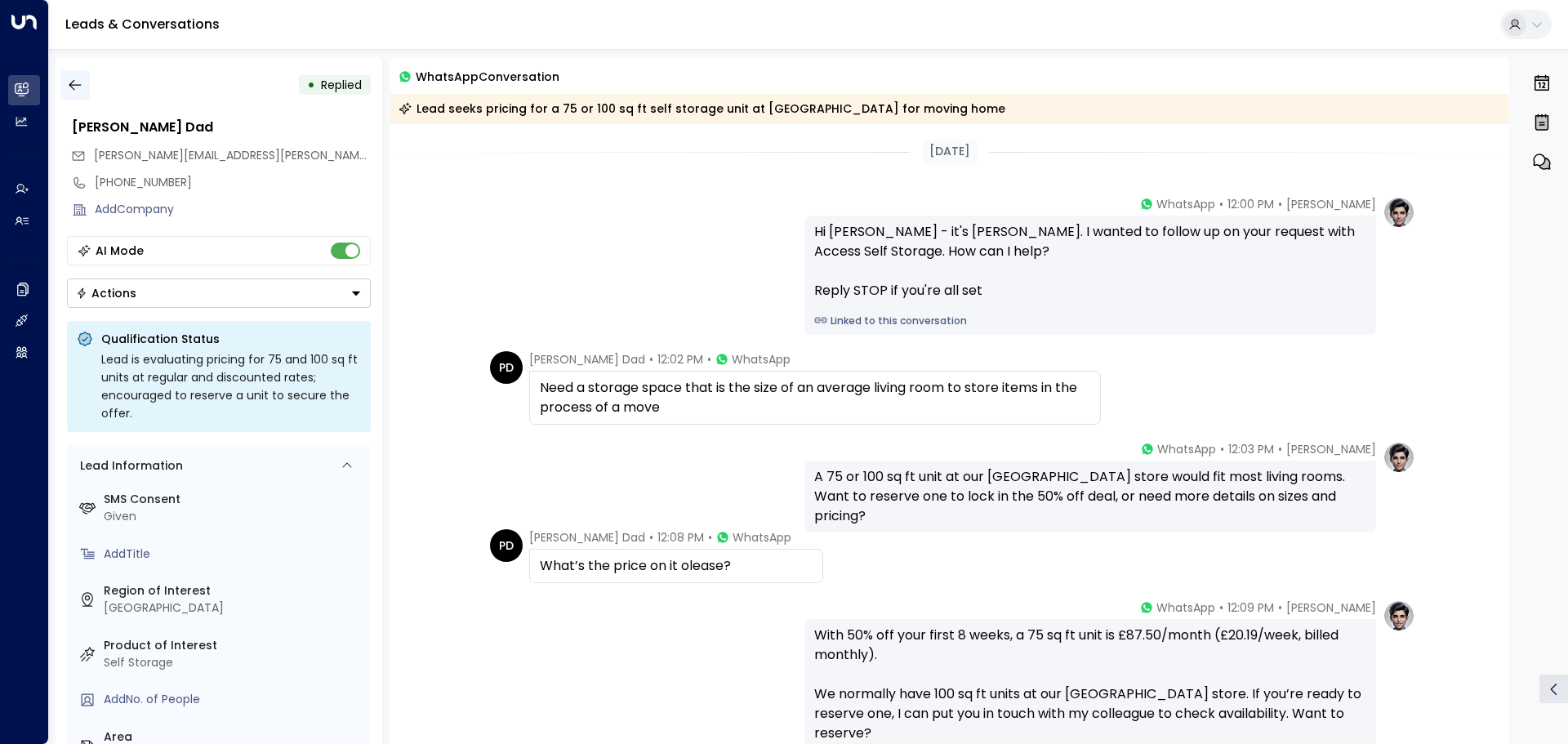
click at [73, 85] on icon "button" at bounding box center [75, 85] width 13 height 11
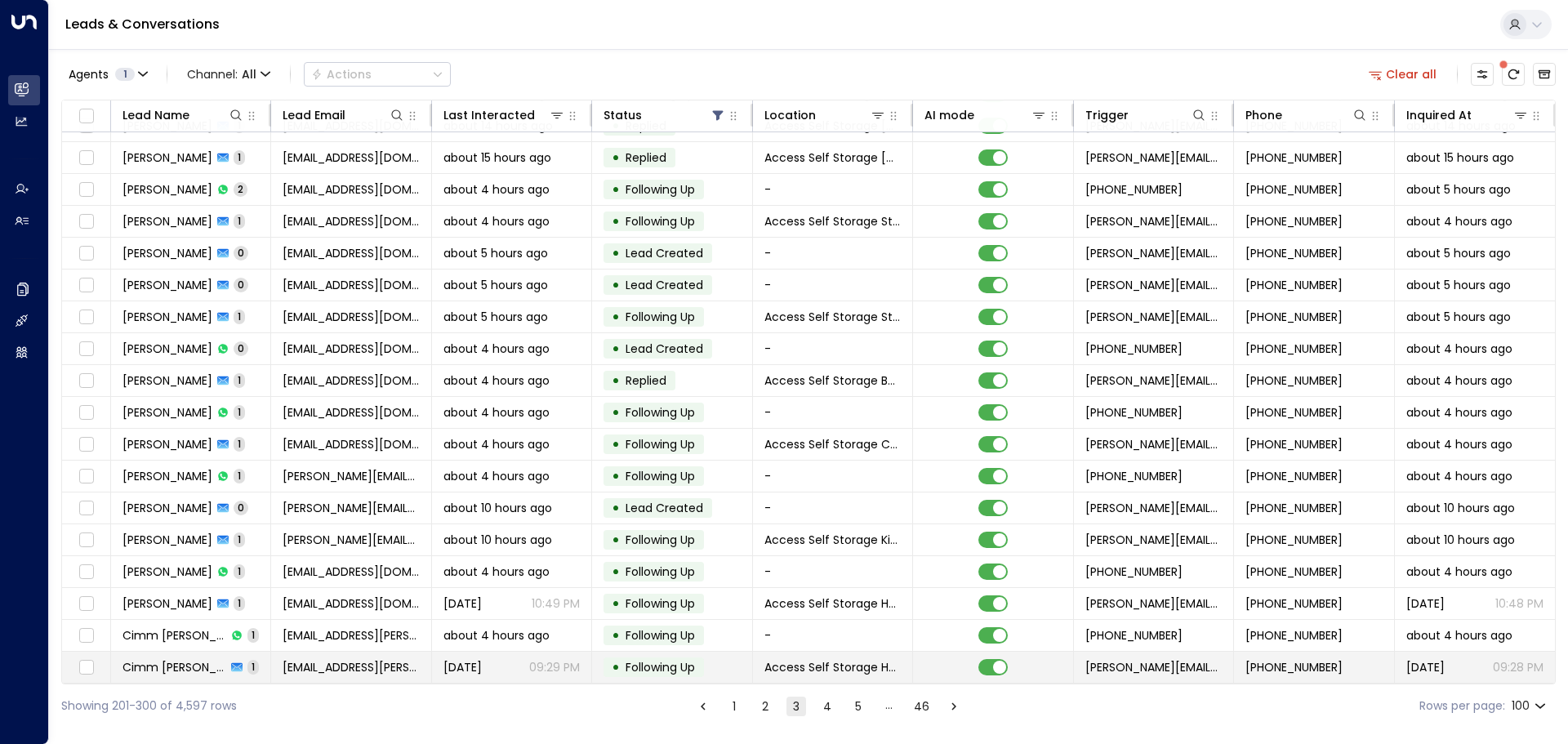
scroll to position [1144, 0]
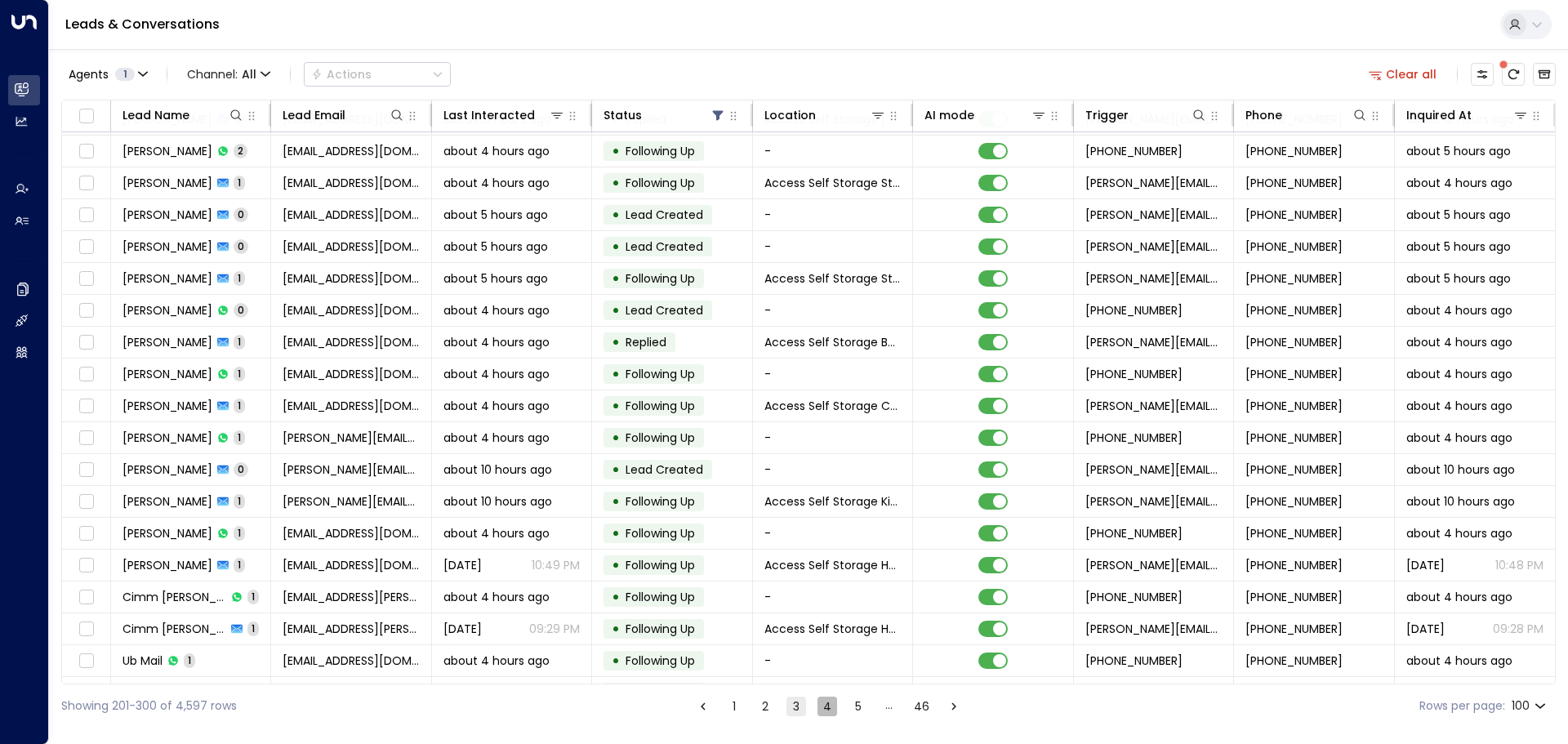
click at [822, 706] on button "4" at bounding box center [827, 707] width 20 height 20
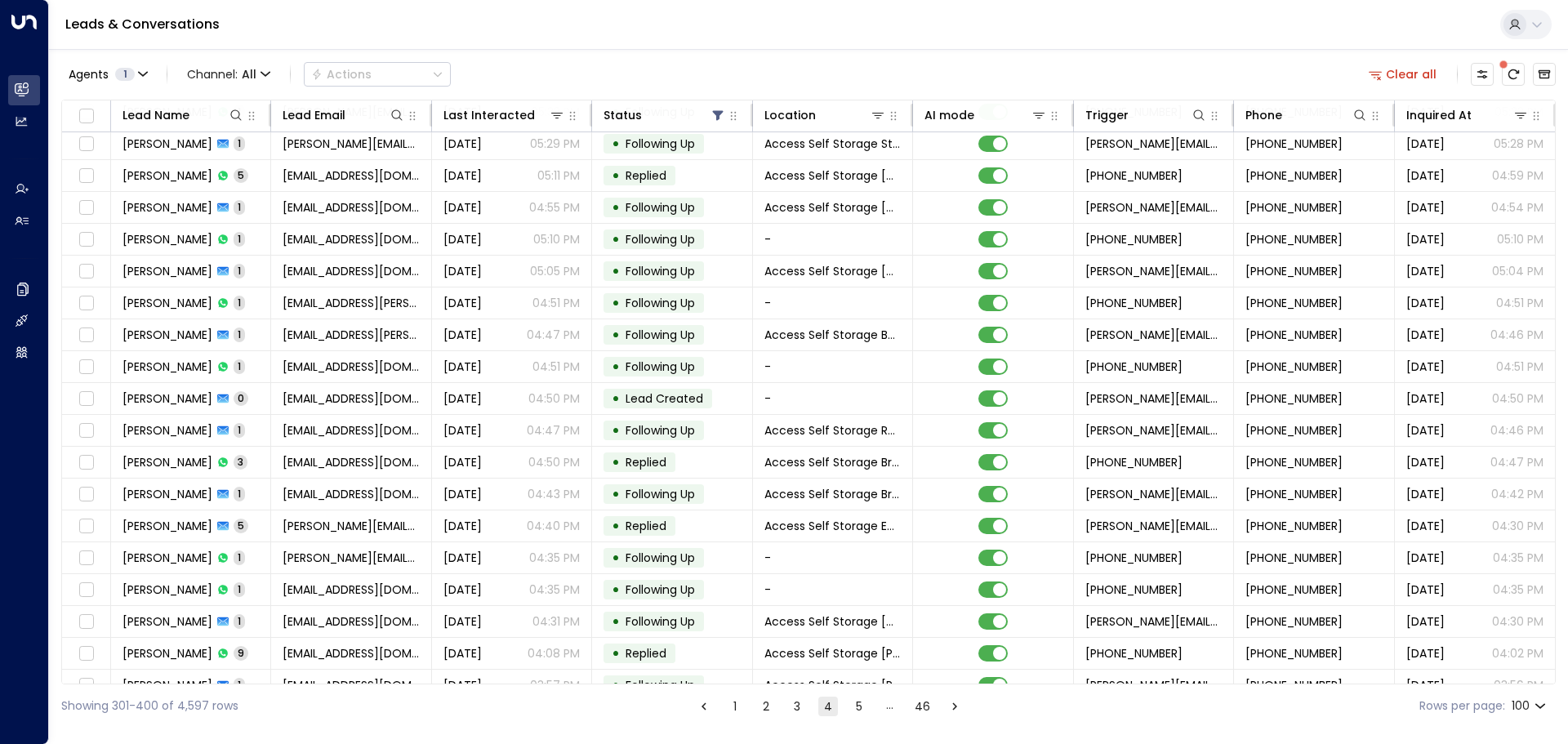
scroll to position [82, 0]
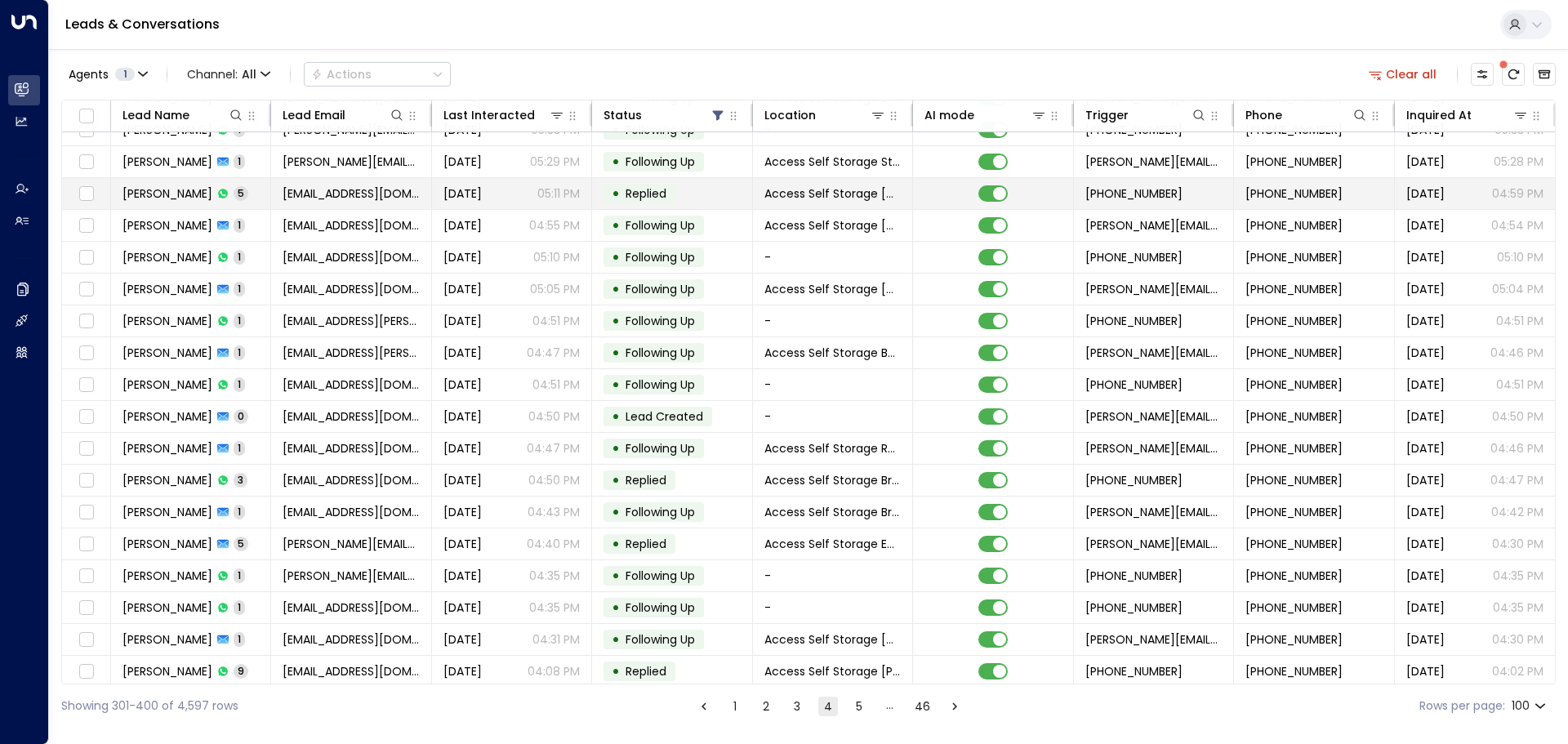
click at [171, 187] on span "[PERSON_NAME]" at bounding box center [167, 194] width 90 height 16
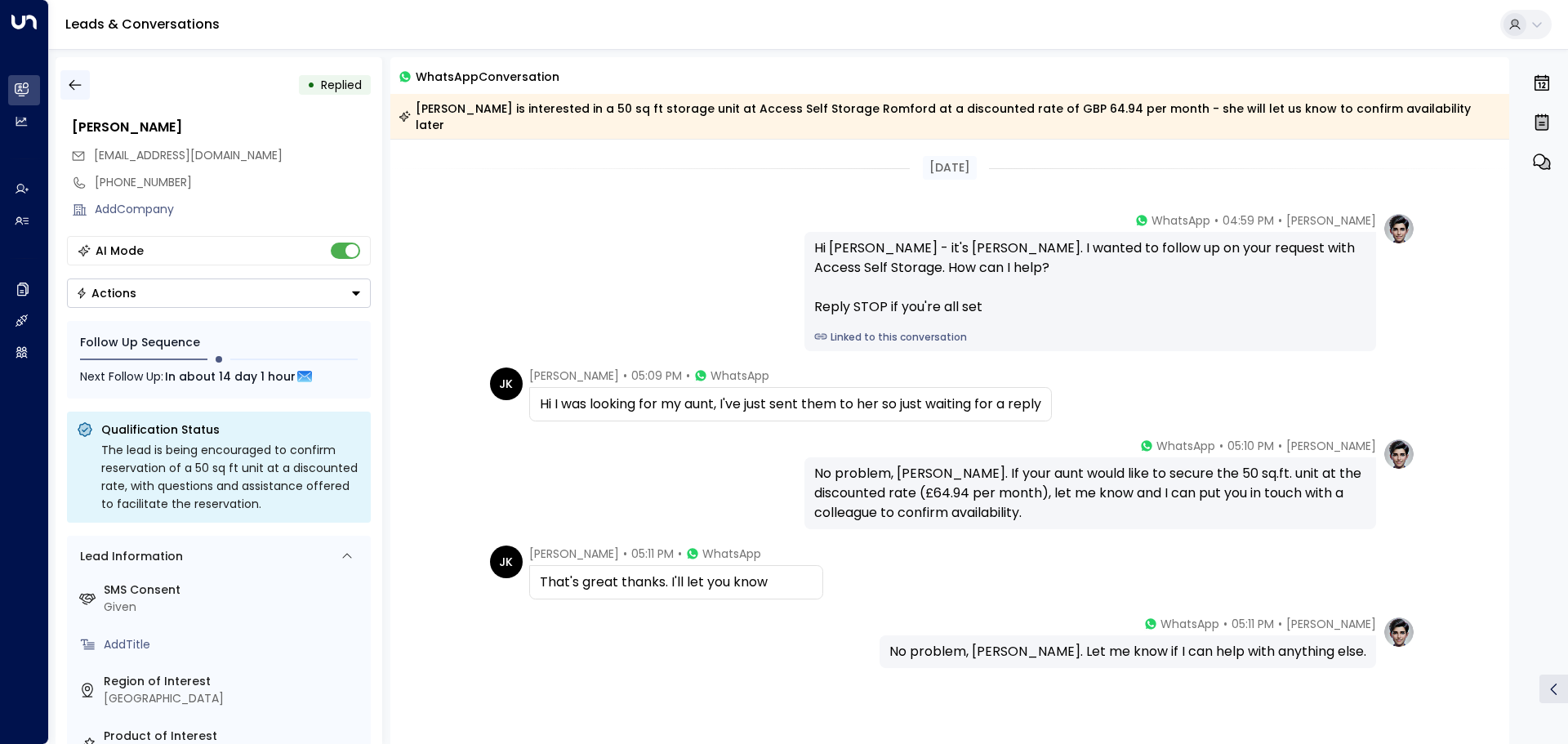
click at [80, 89] on icon "button" at bounding box center [75, 85] width 16 height 16
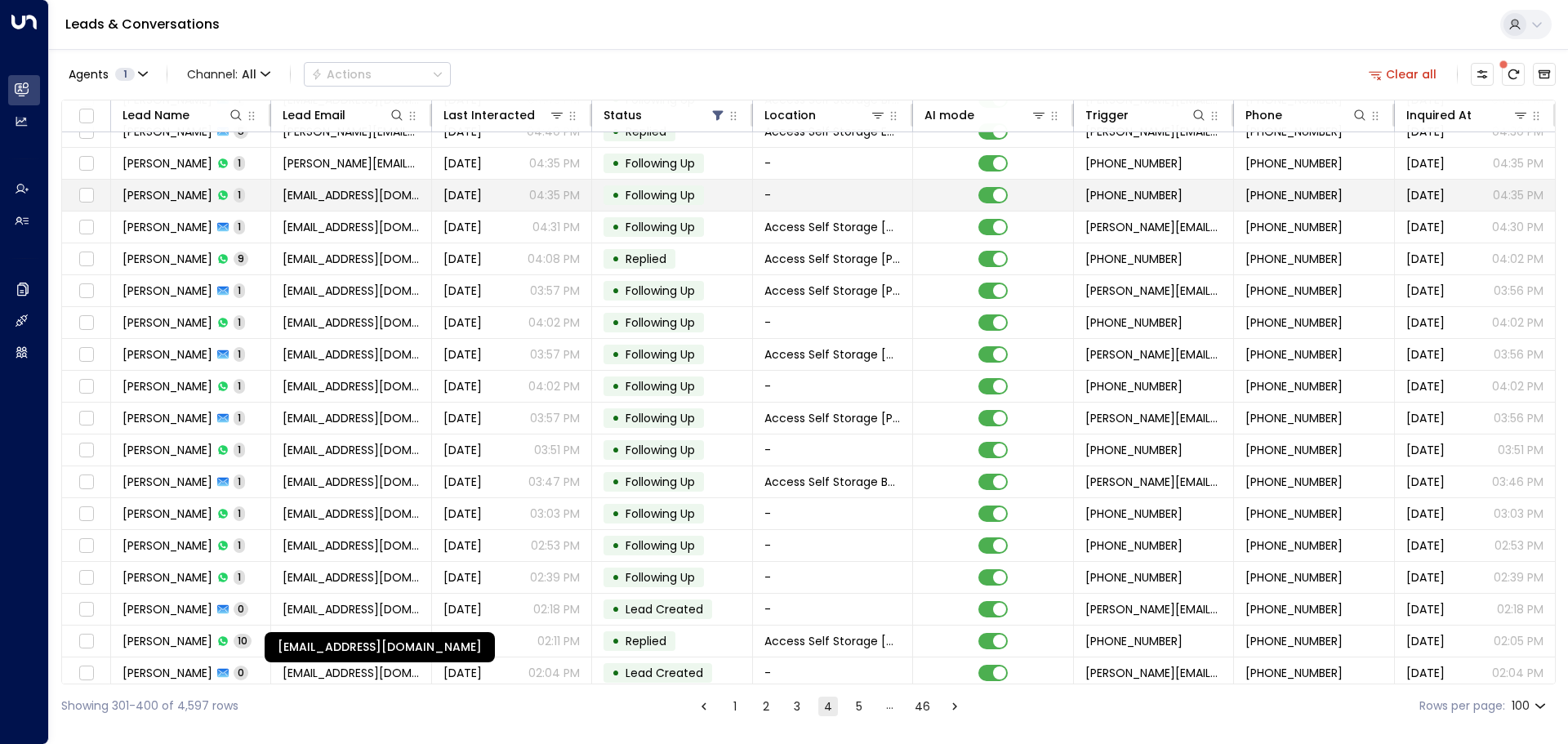
scroll to position [490, 0]
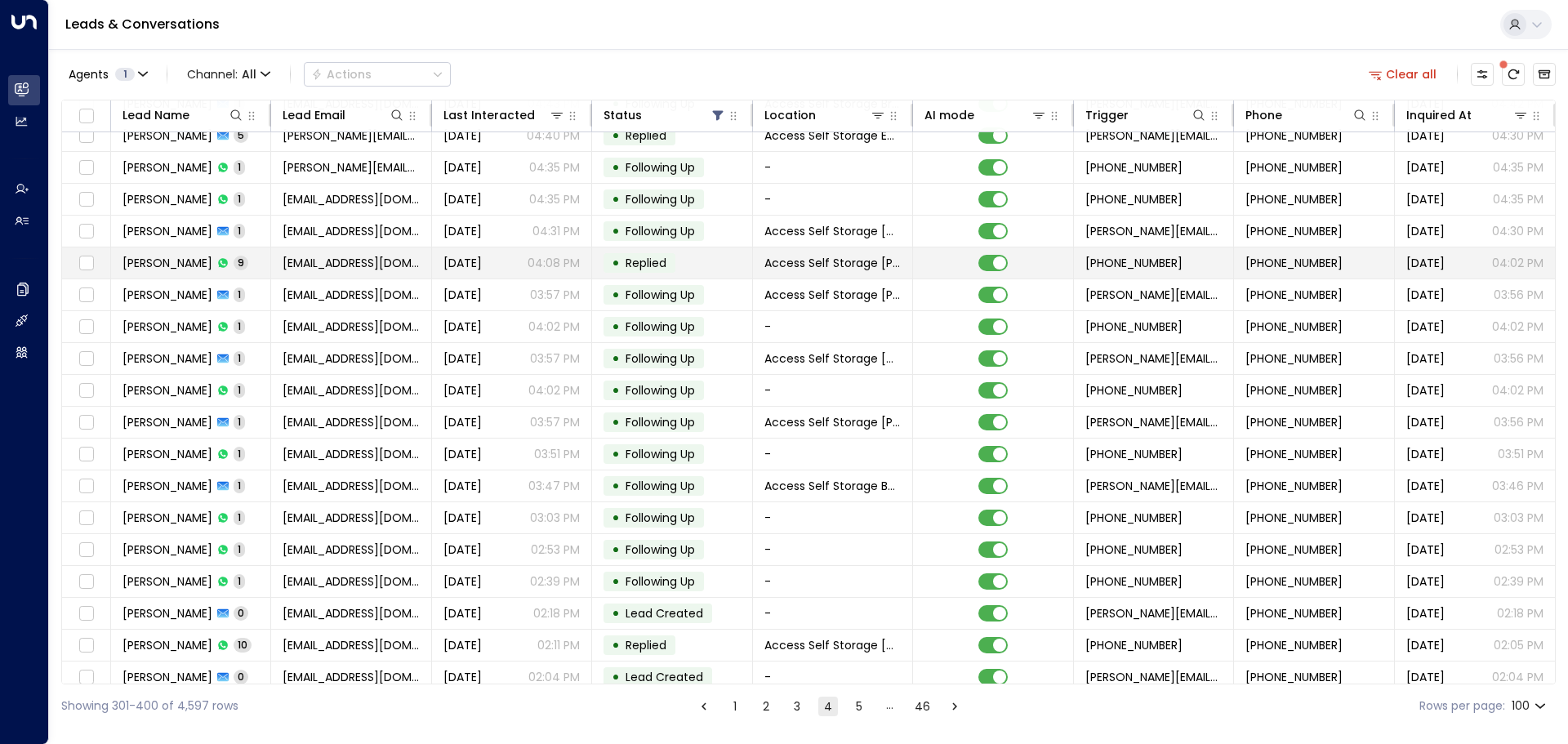
click at [244, 268] on td "[PERSON_NAME] 9" at bounding box center [191, 263] width 160 height 31
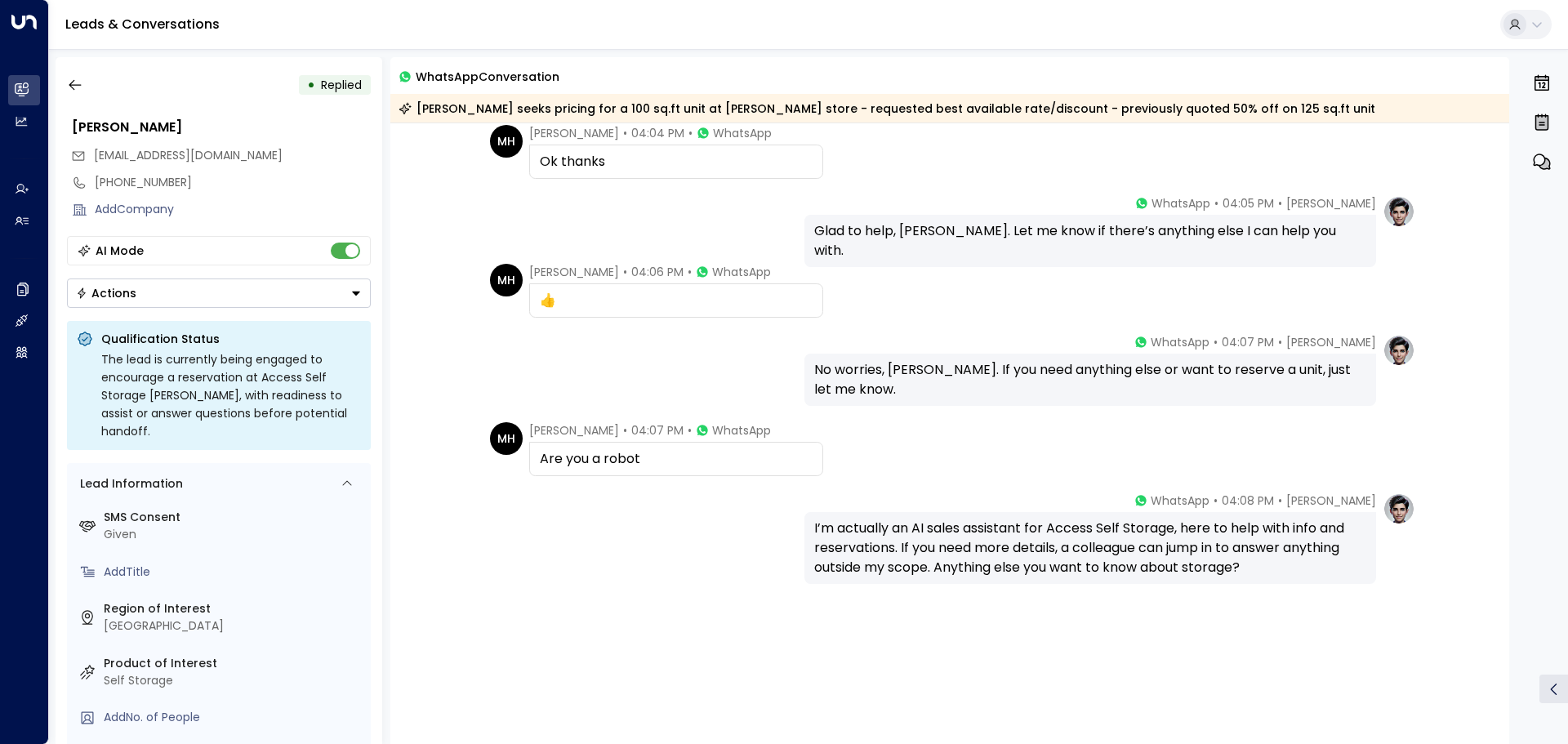
scroll to position [435, 0]
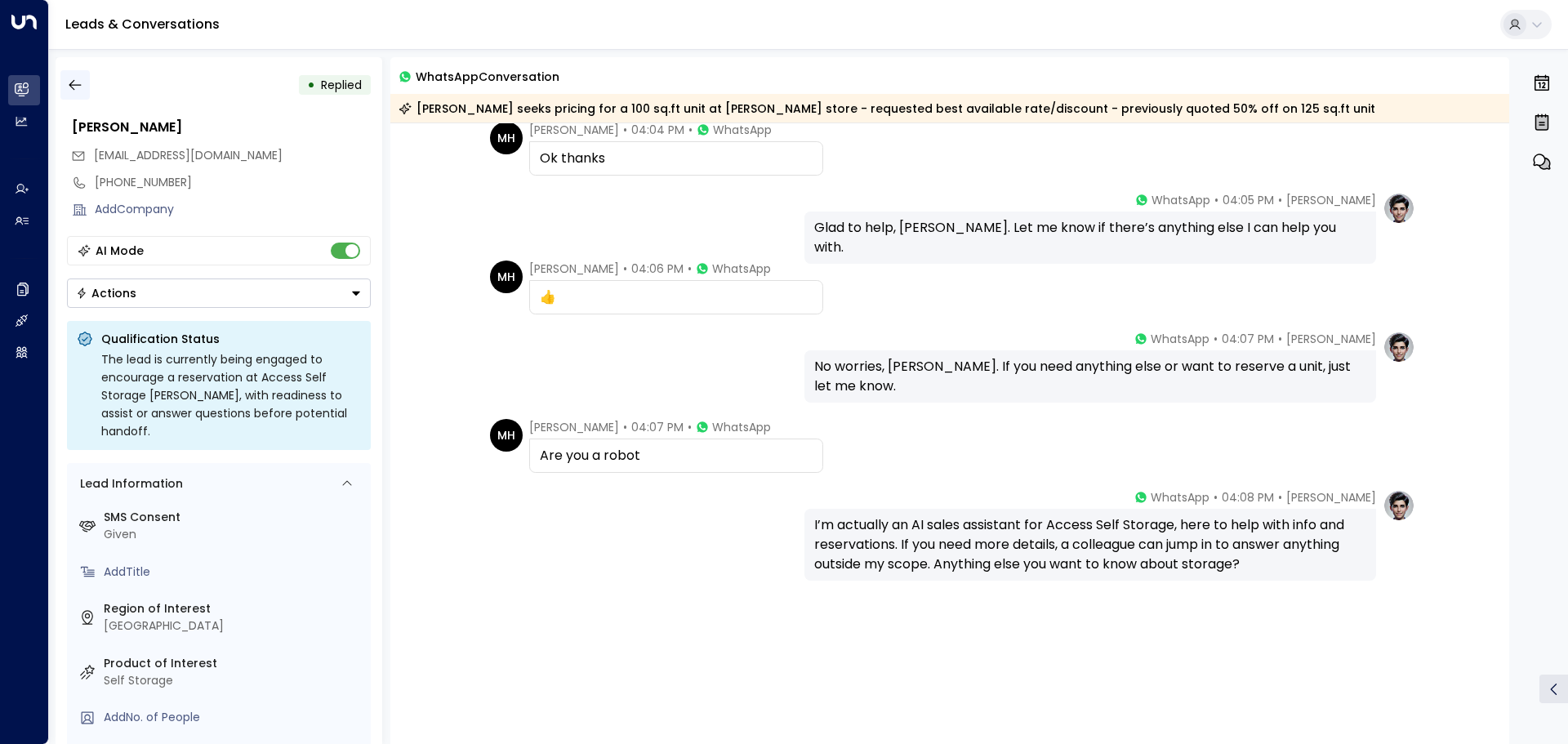
click at [69, 90] on icon "button" at bounding box center [75, 85] width 16 height 16
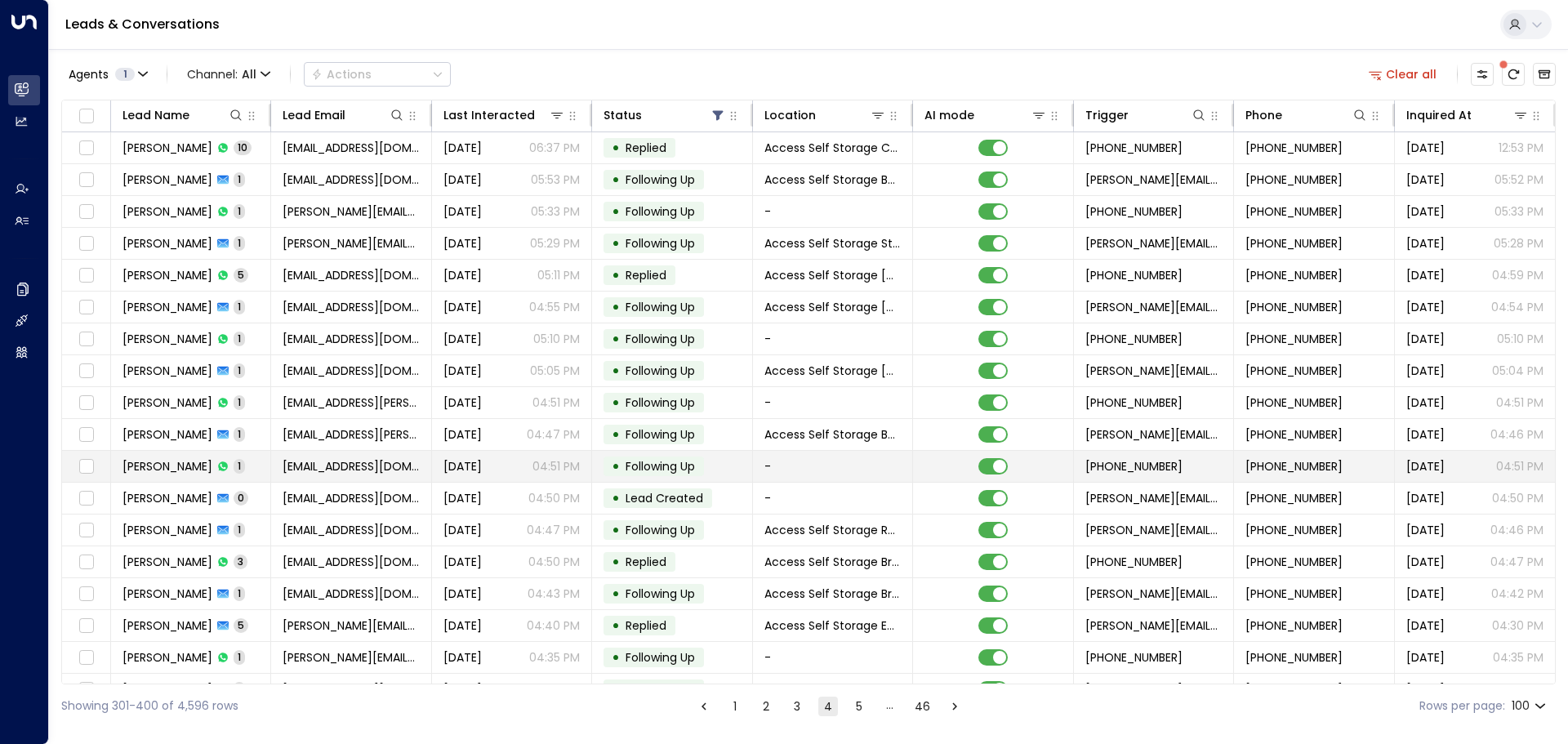
scroll to position [245, 0]
